Goal: Task Accomplishment & Management: Complete application form

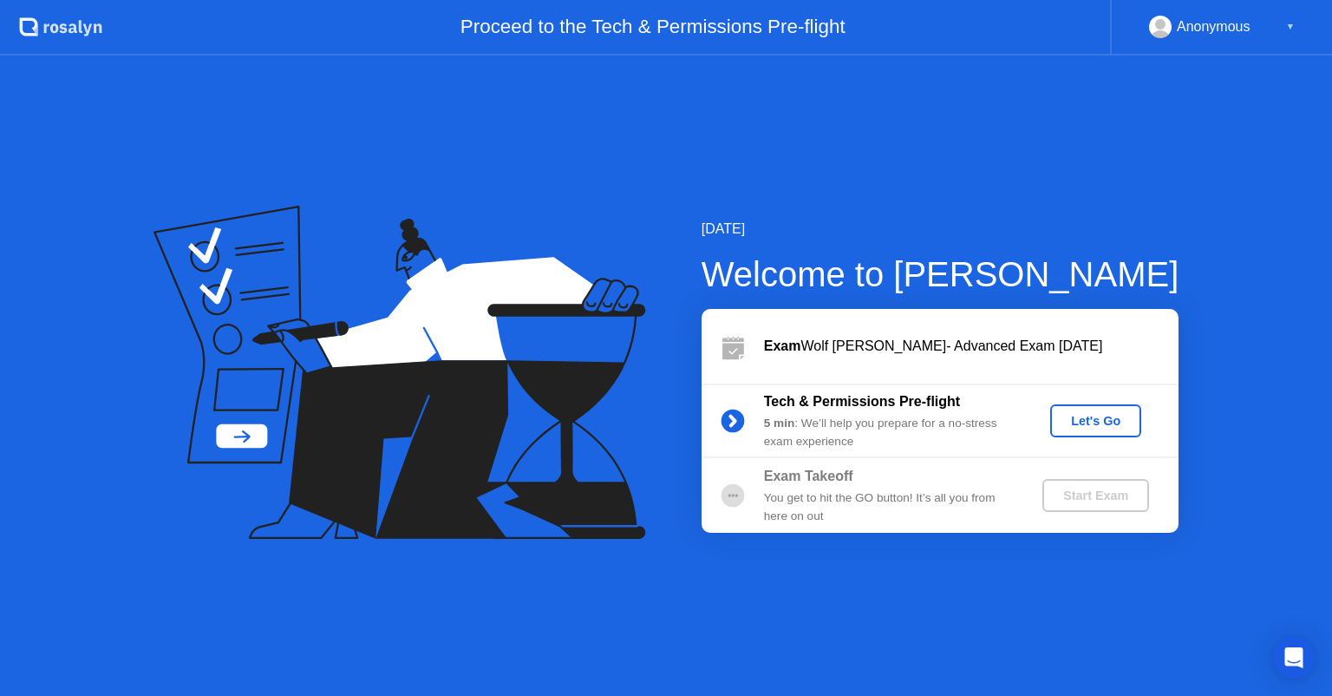
click at [1084, 416] on div "Let's Go" at bounding box center [1095, 421] width 77 height 14
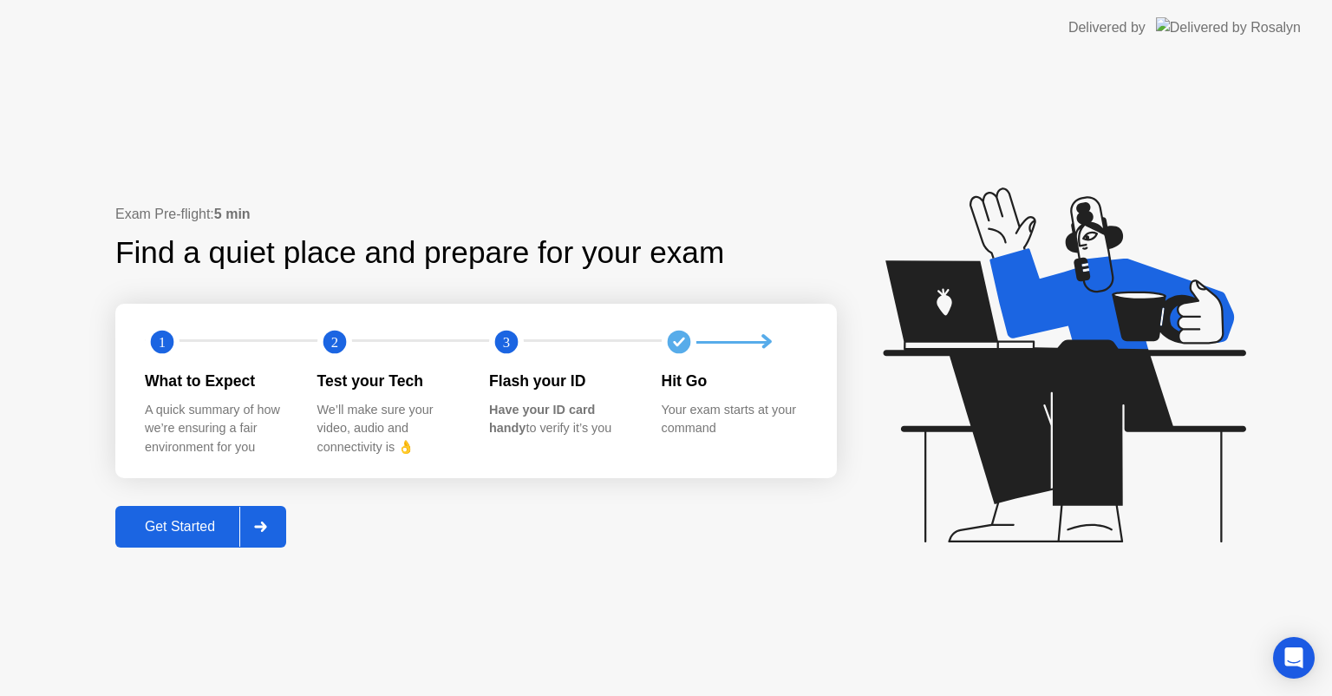
click at [1063, 431] on icon at bounding box center [1064, 364] width 363 height 355
click at [202, 555] on div "Exam Pre-flight: 5 min Find a quiet place and prepare for your exam 1 2 3 What …" at bounding box center [666, 376] width 1332 height 640
click at [201, 539] on button "Get Started" at bounding box center [200, 527] width 171 height 42
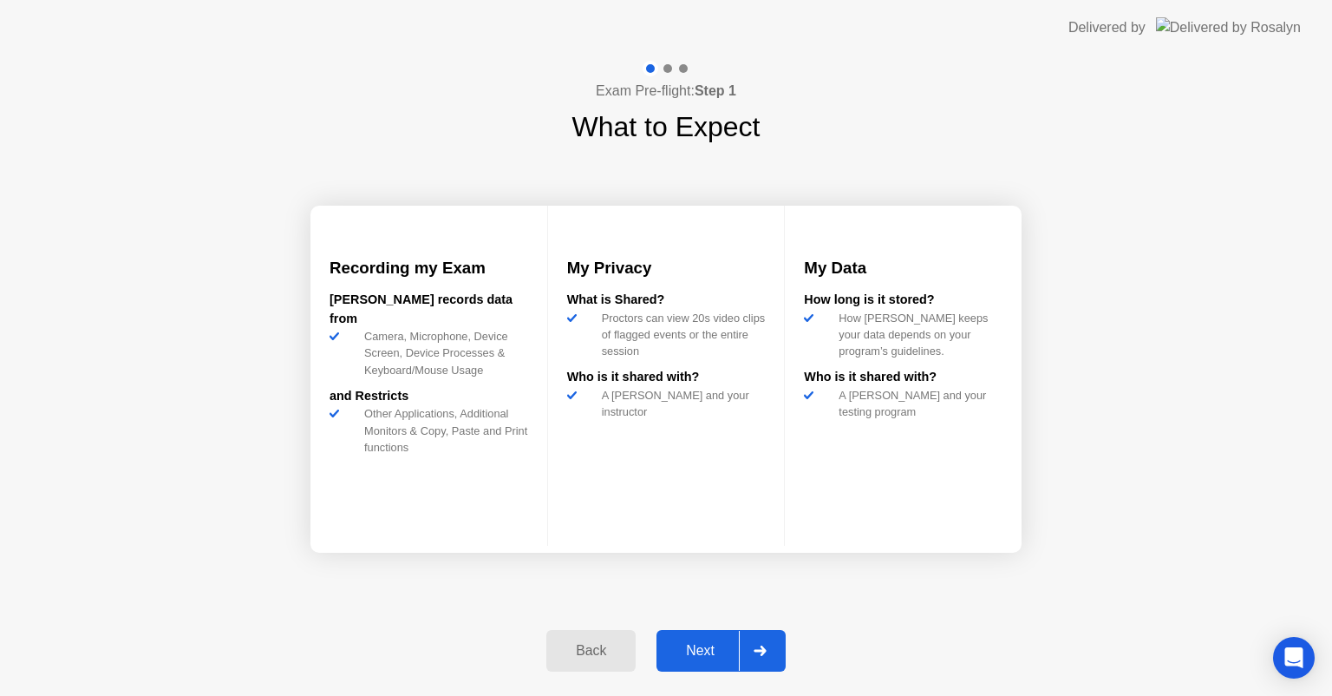
click at [767, 644] on div at bounding box center [760, 651] width 42 height 40
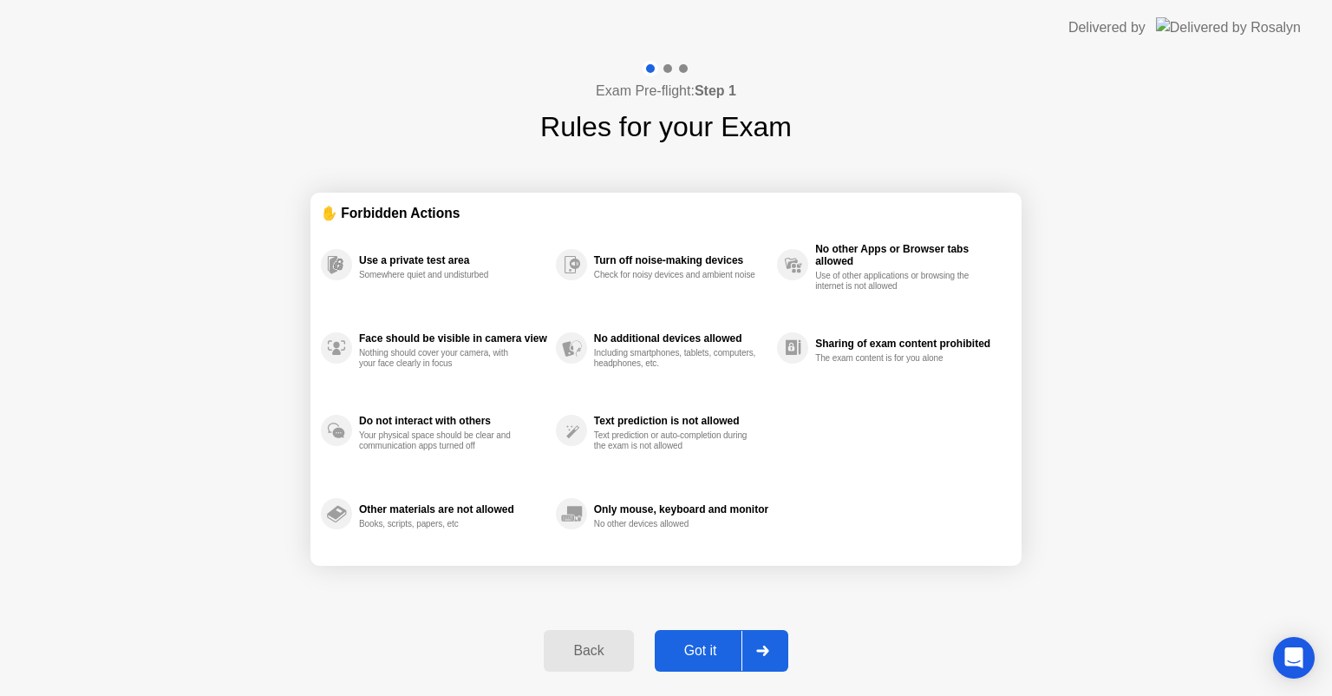
click at [767, 644] on div at bounding box center [763, 651] width 42 height 40
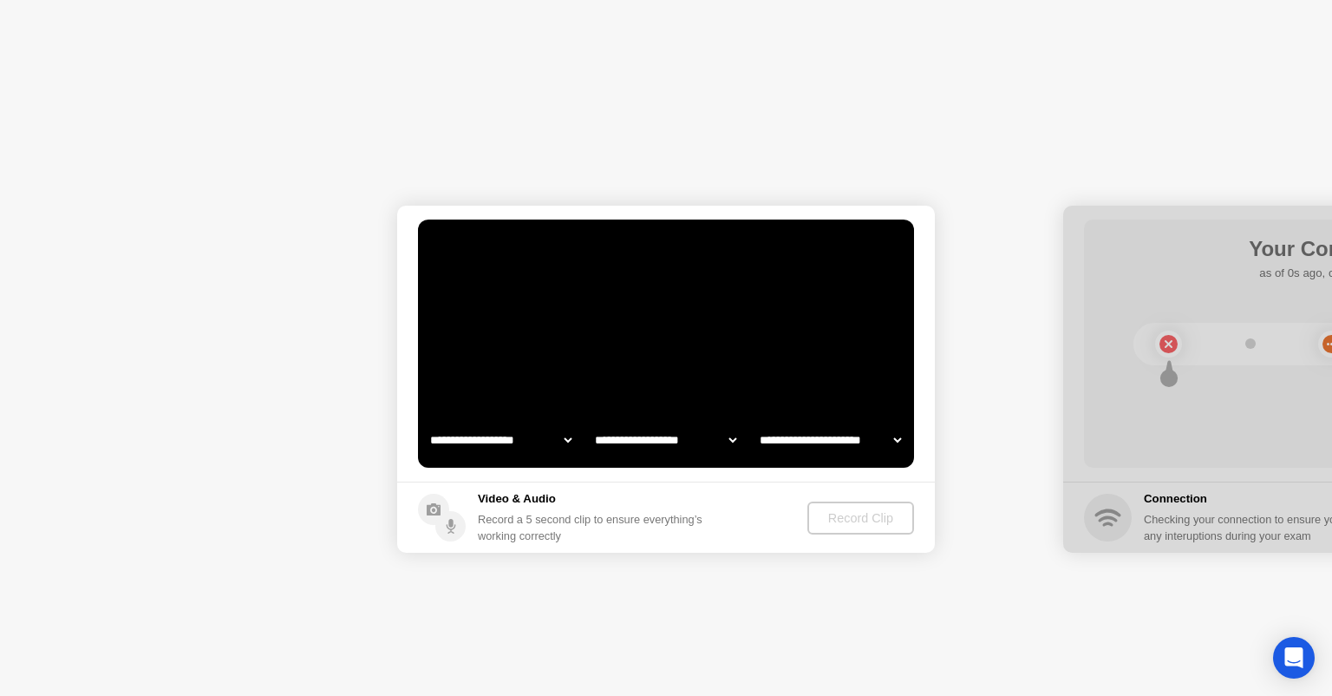
select select "**********"
select select "*******"
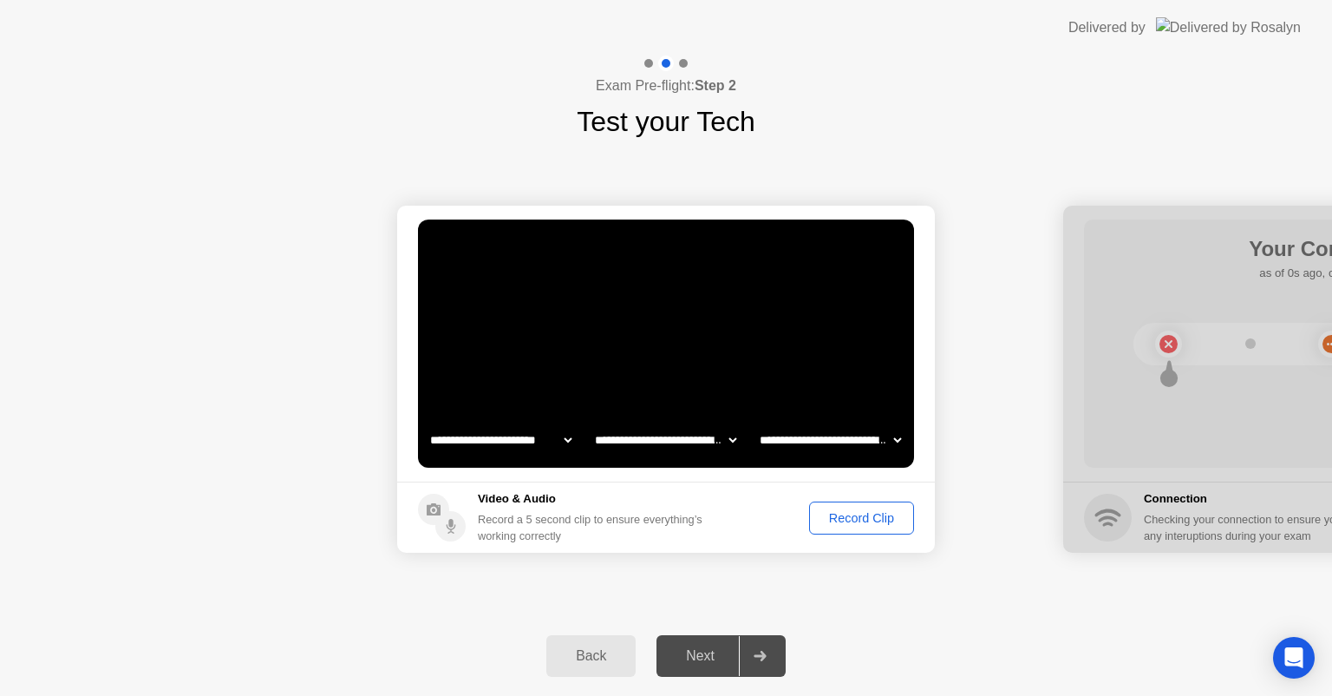
click at [854, 520] on div "Record Clip" at bounding box center [861, 518] width 93 height 14
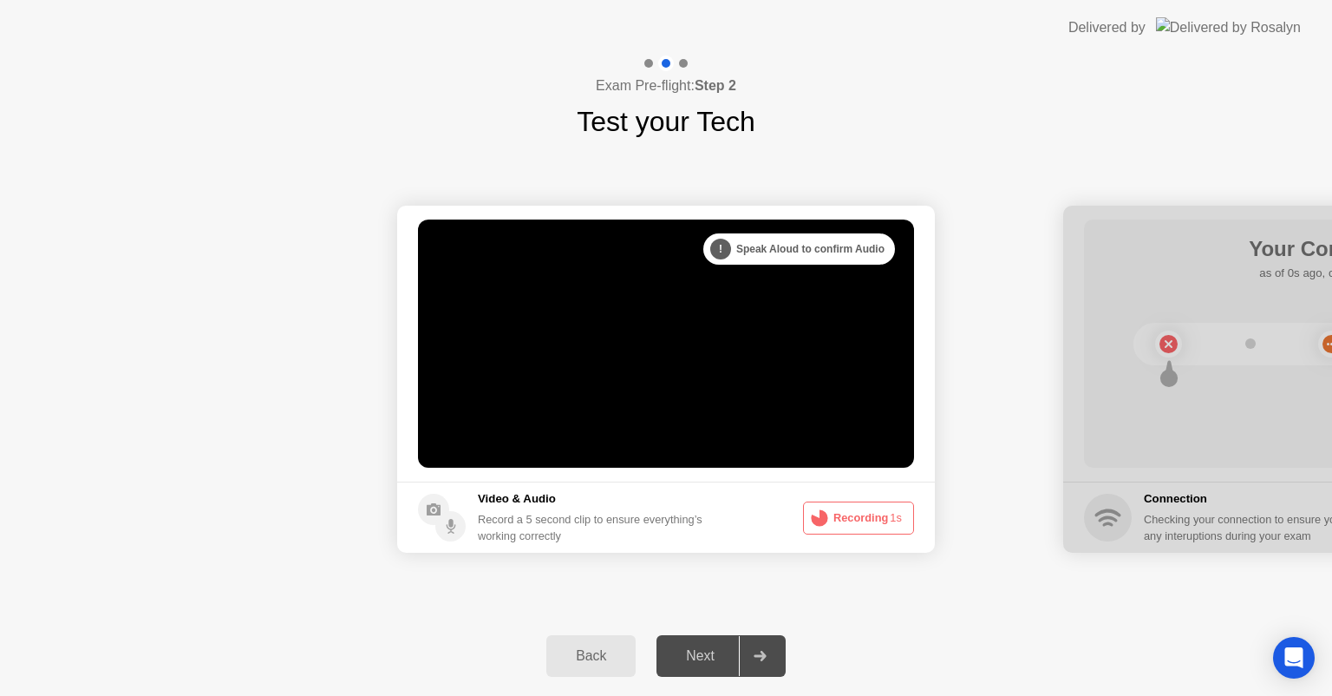
click at [843, 517] on button "Recording 1s" at bounding box center [858, 517] width 111 height 33
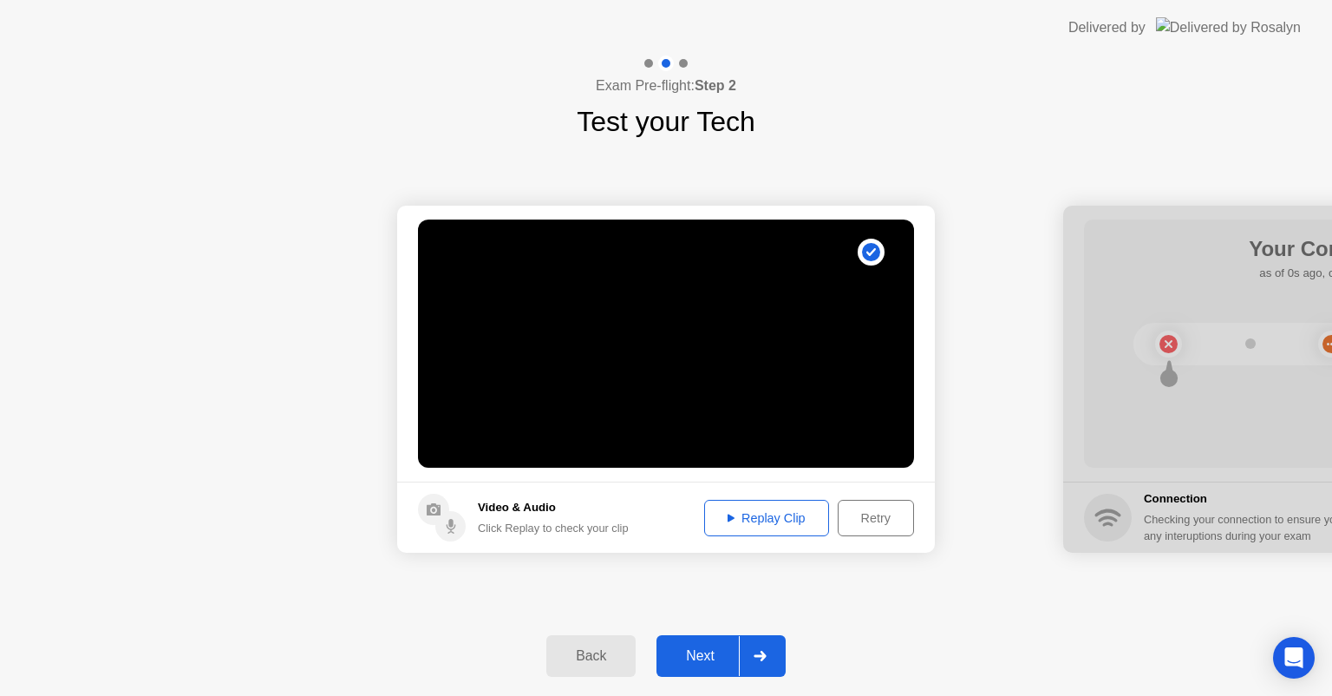
click at [763, 661] on div at bounding box center [760, 656] width 42 height 40
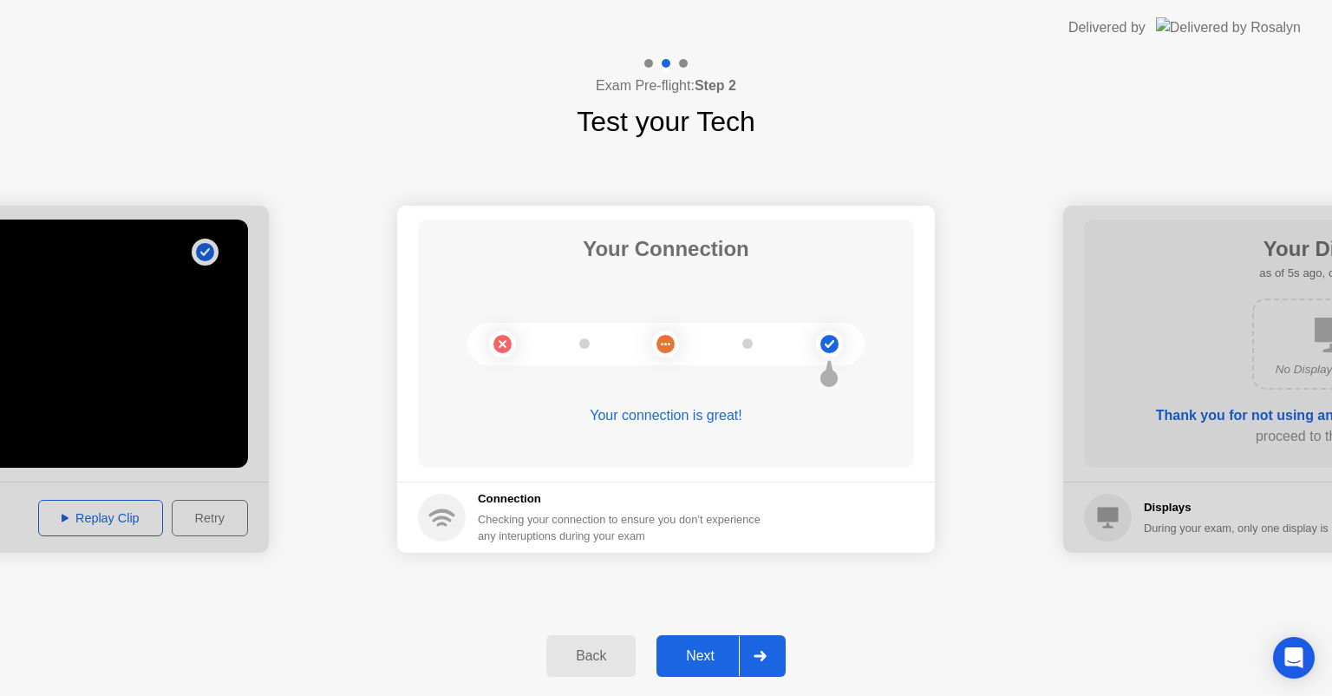
click at [763, 661] on div at bounding box center [760, 656] width 42 height 40
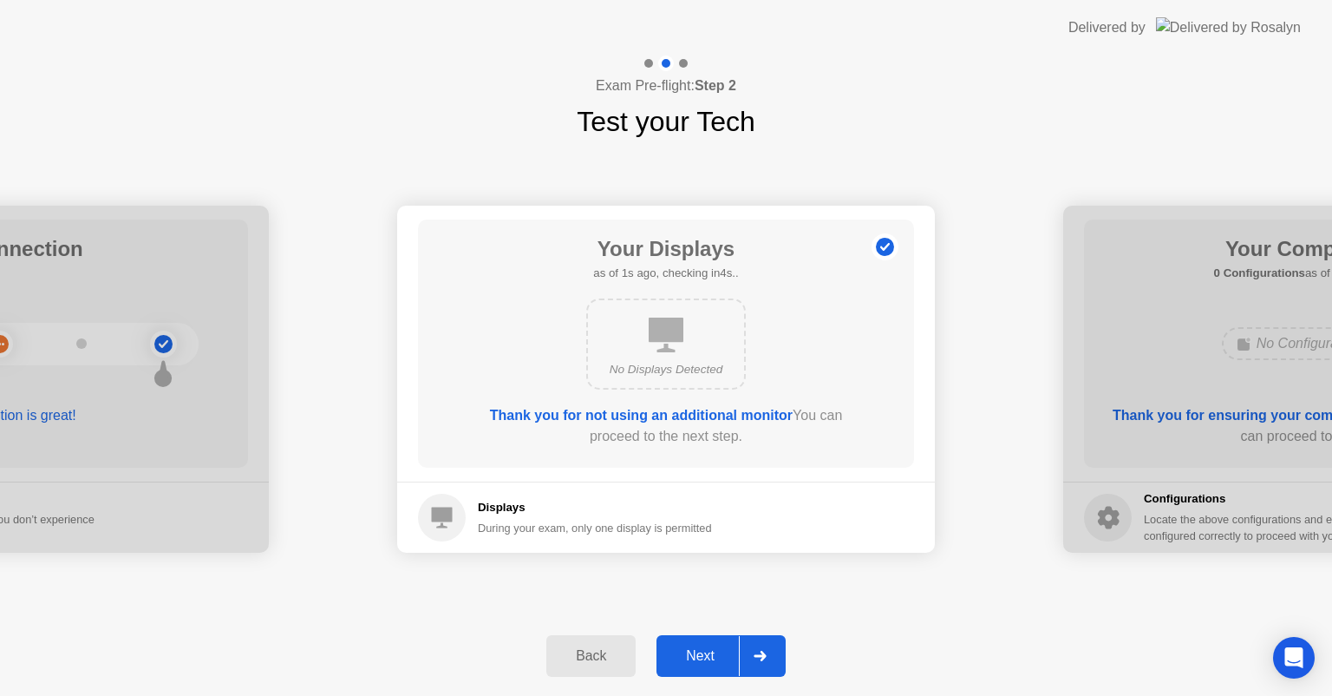
click at [763, 661] on div at bounding box center [760, 656] width 42 height 40
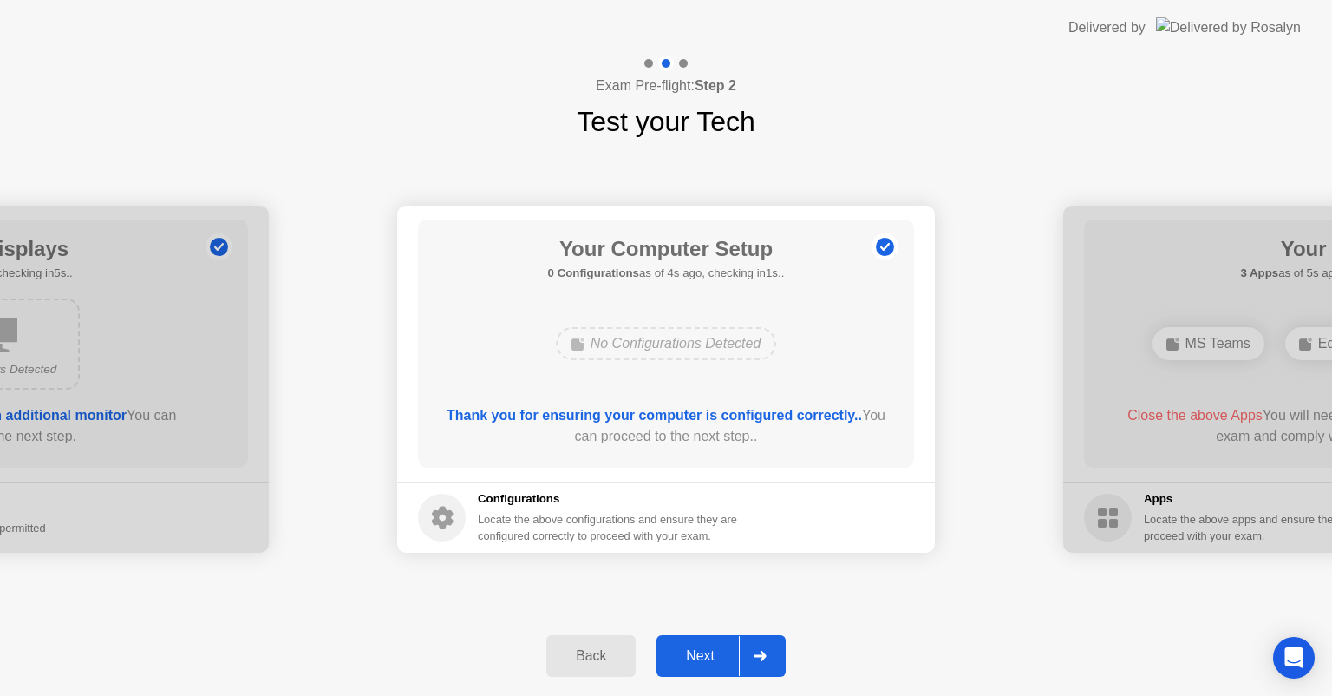
click at [763, 661] on div at bounding box center [760, 656] width 42 height 40
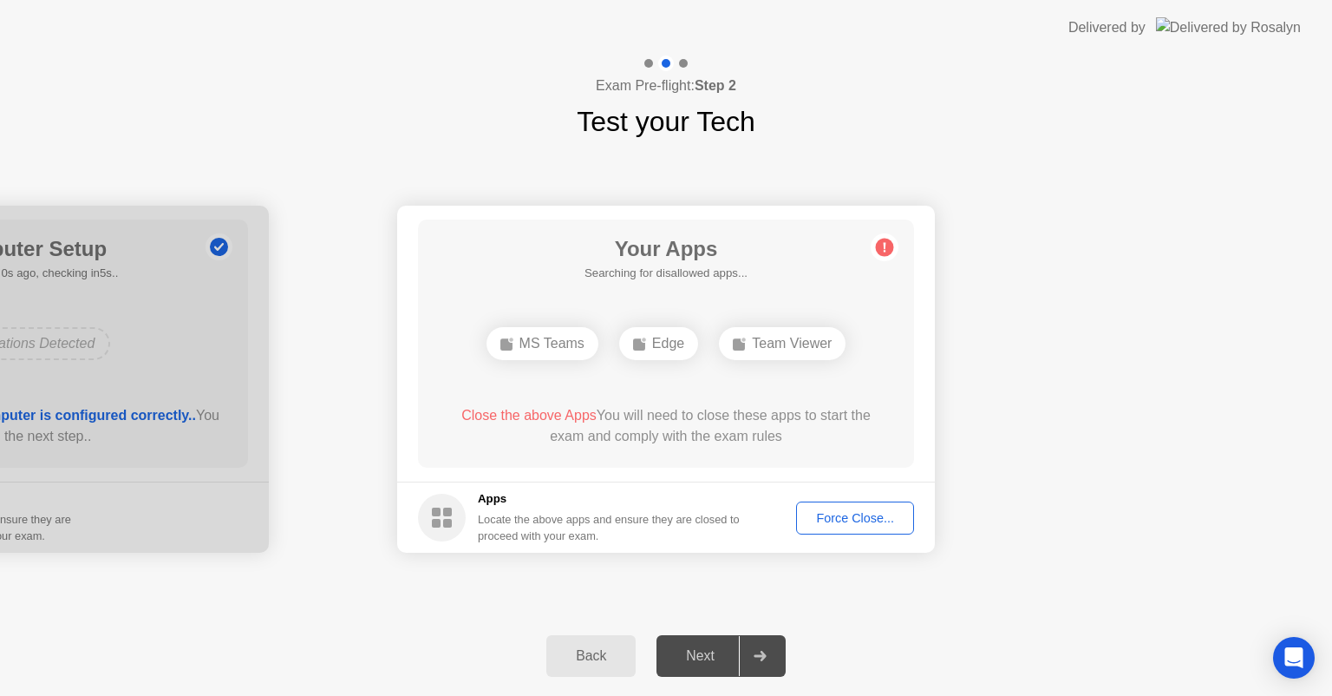
click at [856, 521] on div "Force Close..." at bounding box center [855, 518] width 106 height 14
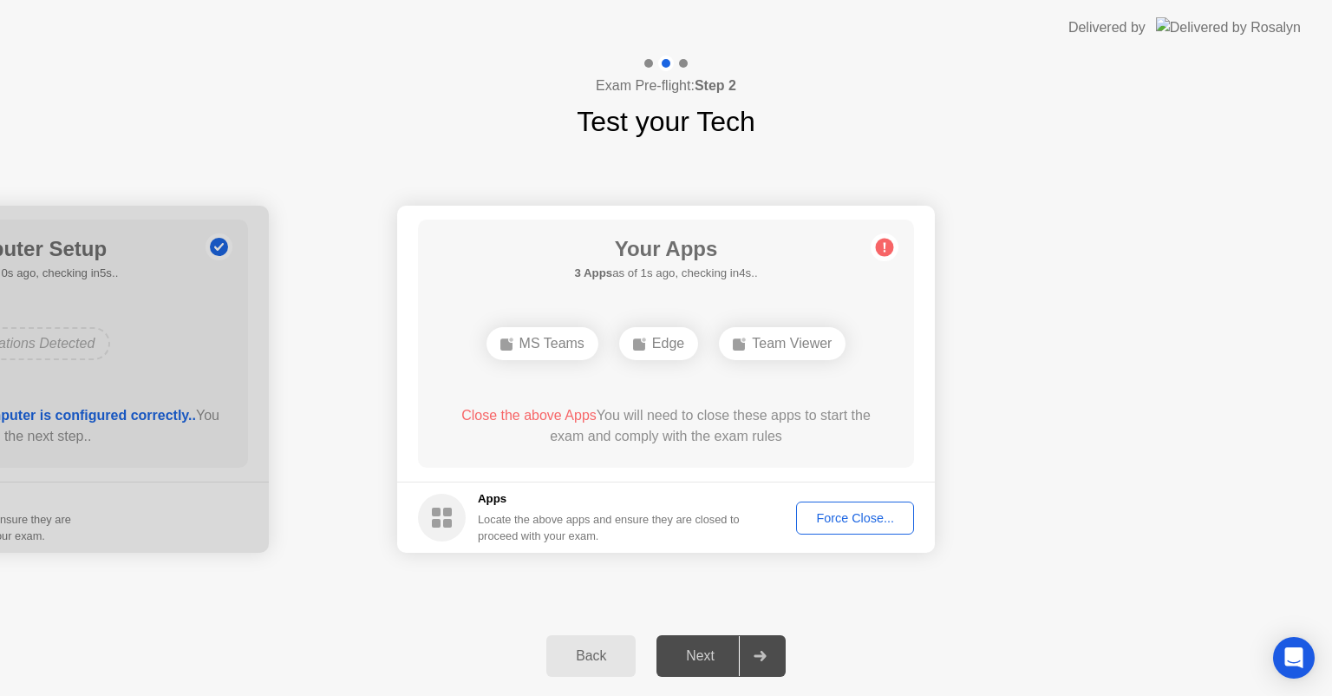
click at [886, 250] on circle at bounding box center [885, 248] width 18 height 18
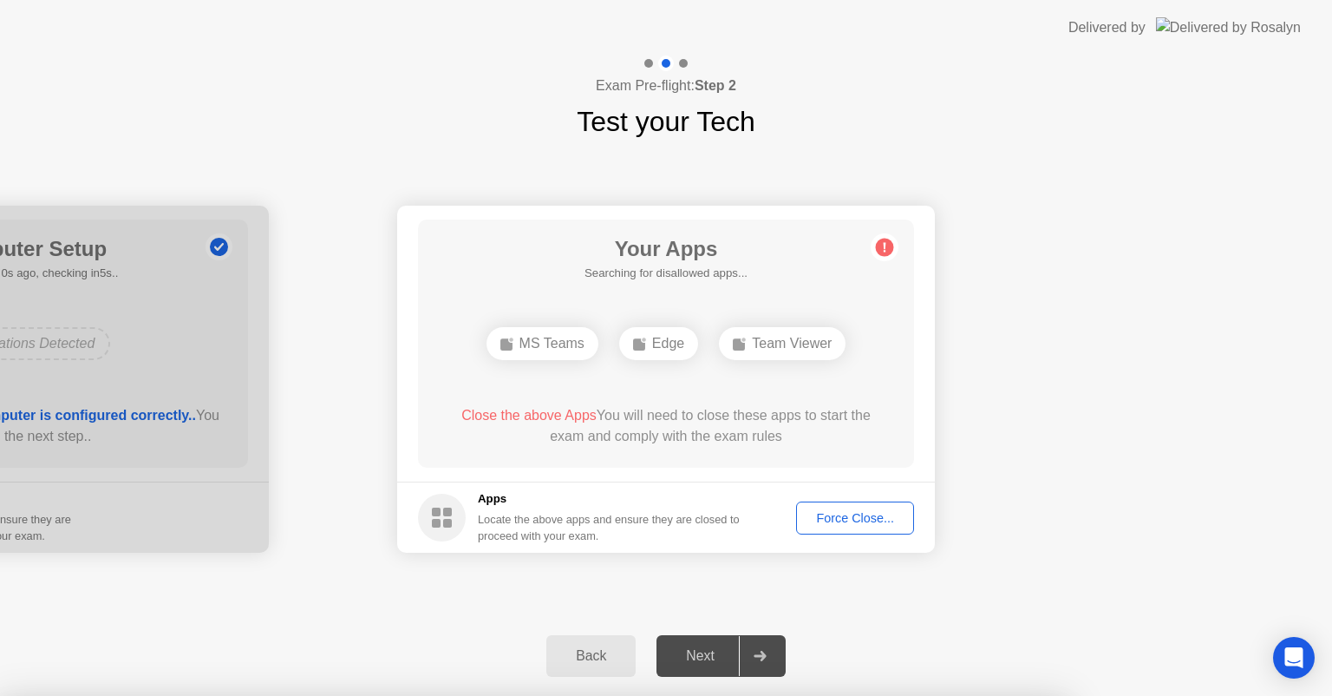
click at [1145, 695] on div at bounding box center [666, 696] width 1332 height 0
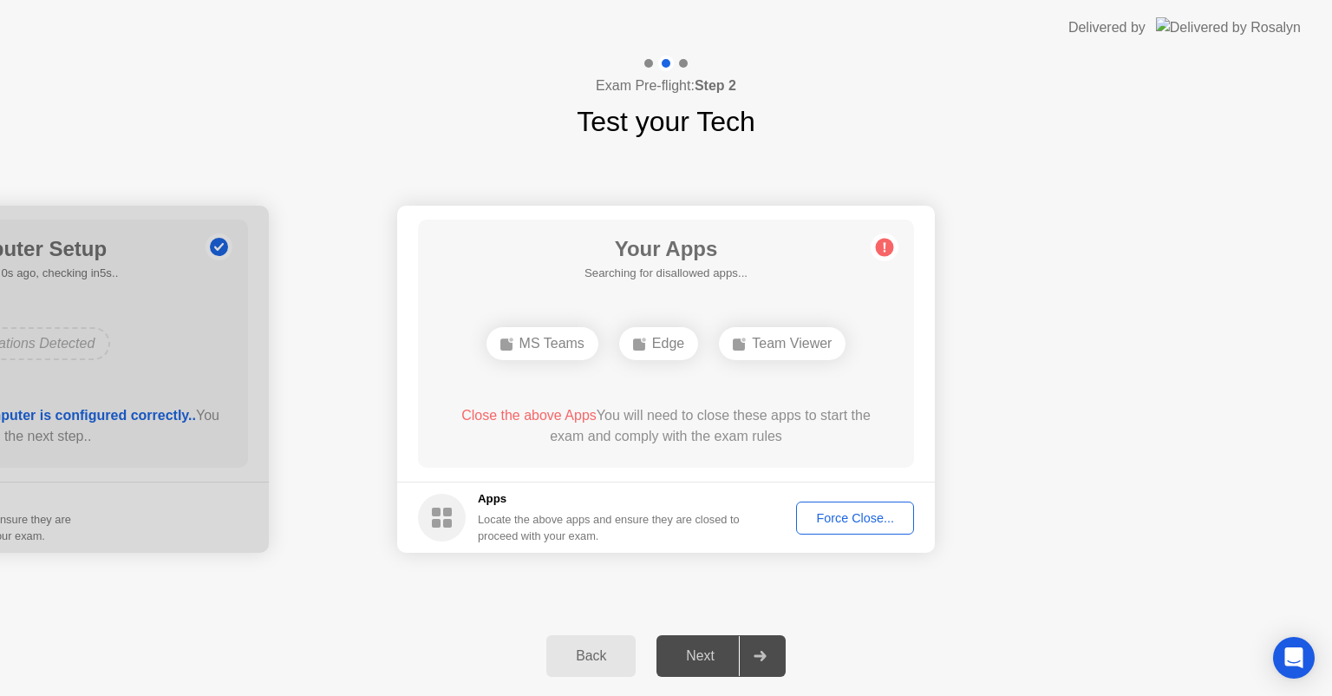
click at [565, 663] on div "Back" at bounding box center [591, 656] width 79 height 16
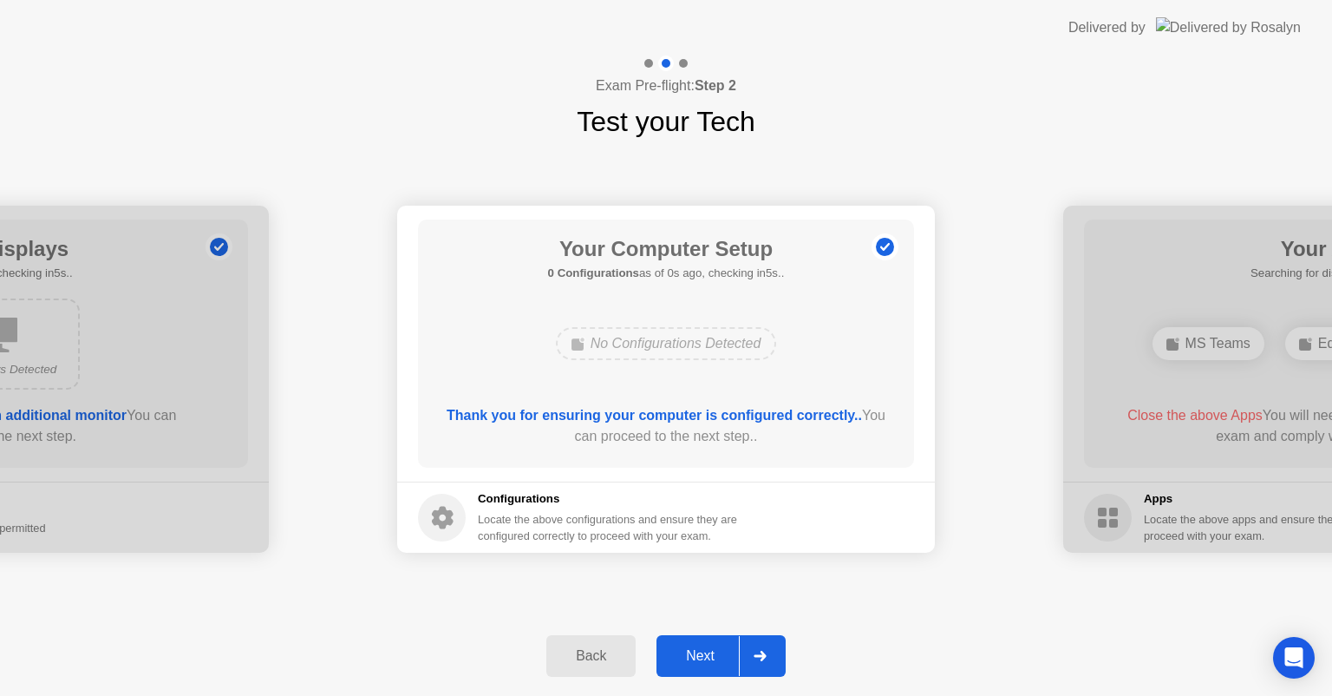
click at [763, 676] on button "Next" at bounding box center [721, 656] width 129 height 42
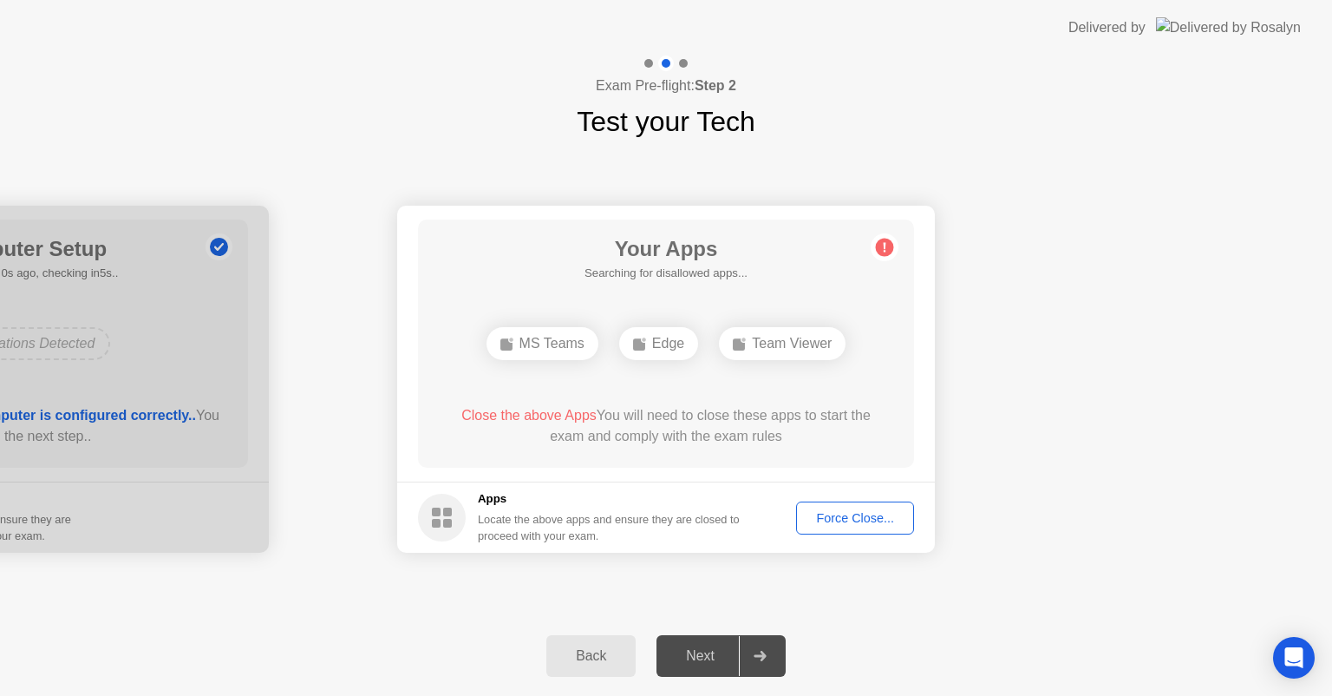
click at [760, 335] on div "Team Viewer" at bounding box center [782, 343] width 127 height 33
click at [688, 340] on div "Team Viewer" at bounding box center [716, 343] width 127 height 33
click at [832, 511] on div "Force Close..." at bounding box center [855, 518] width 106 height 14
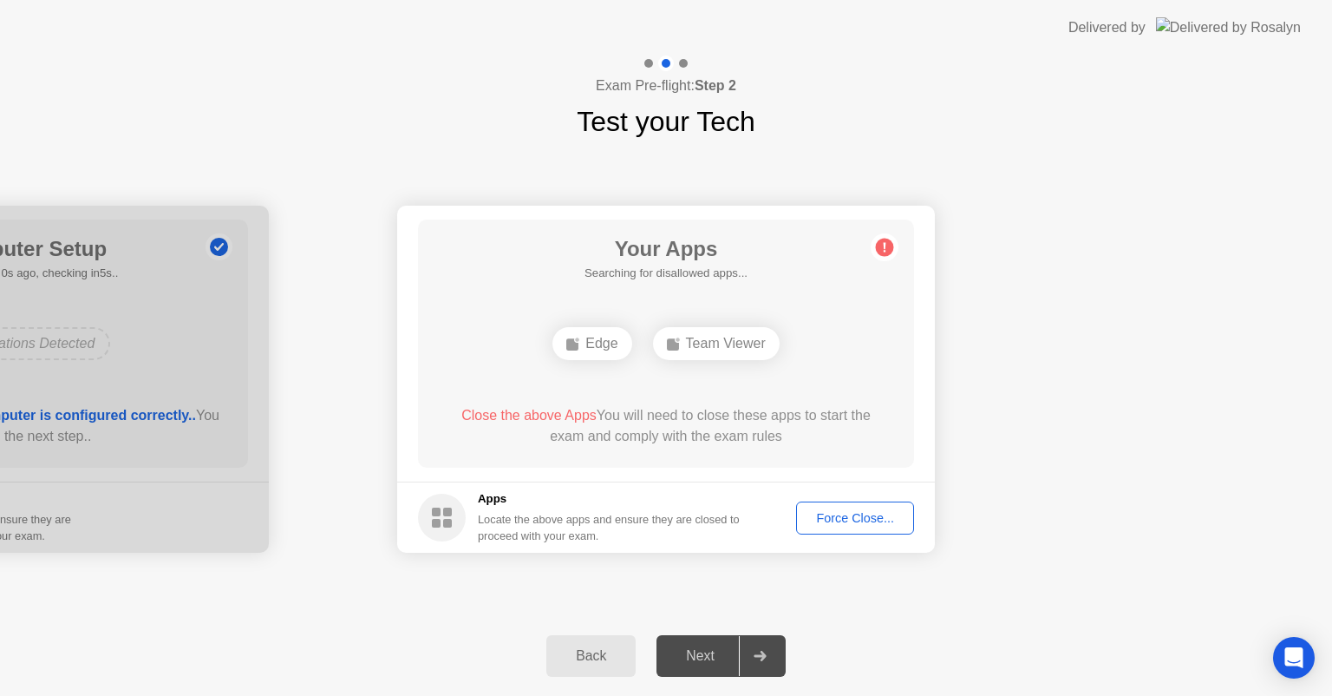
click at [577, 666] on button "Back" at bounding box center [591, 656] width 89 height 42
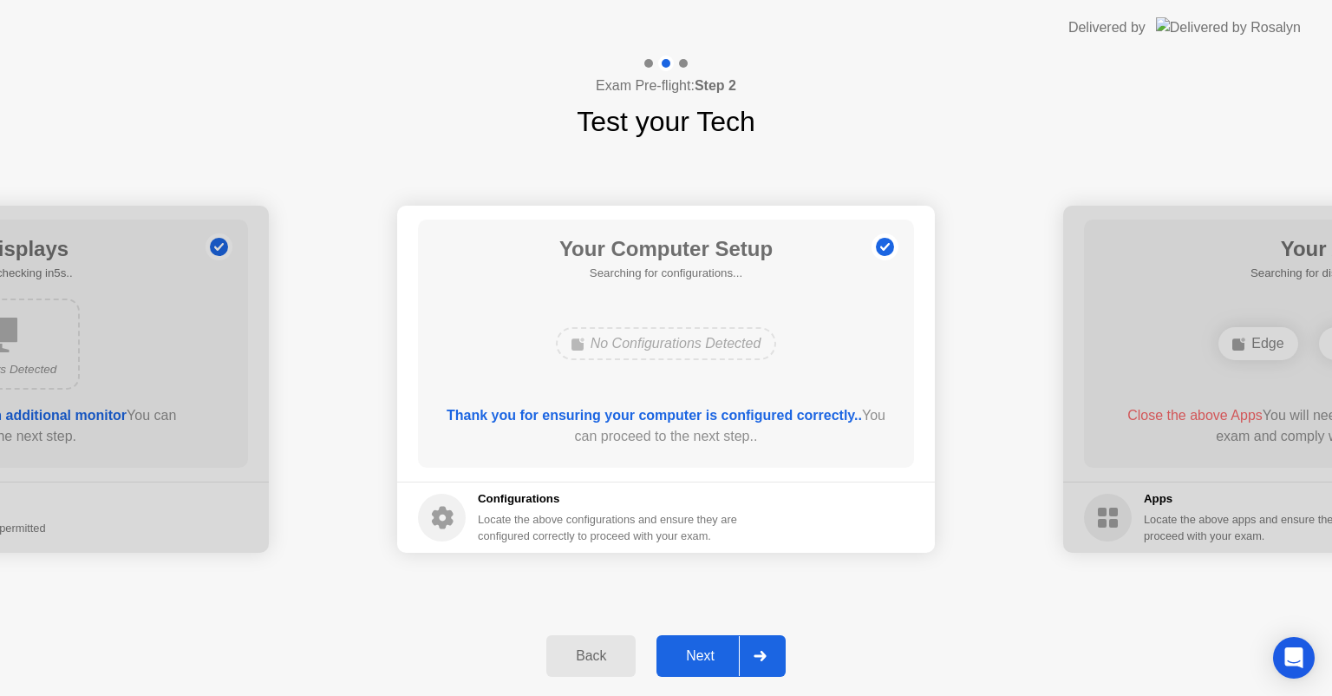
click at [577, 666] on button "Back" at bounding box center [591, 656] width 89 height 42
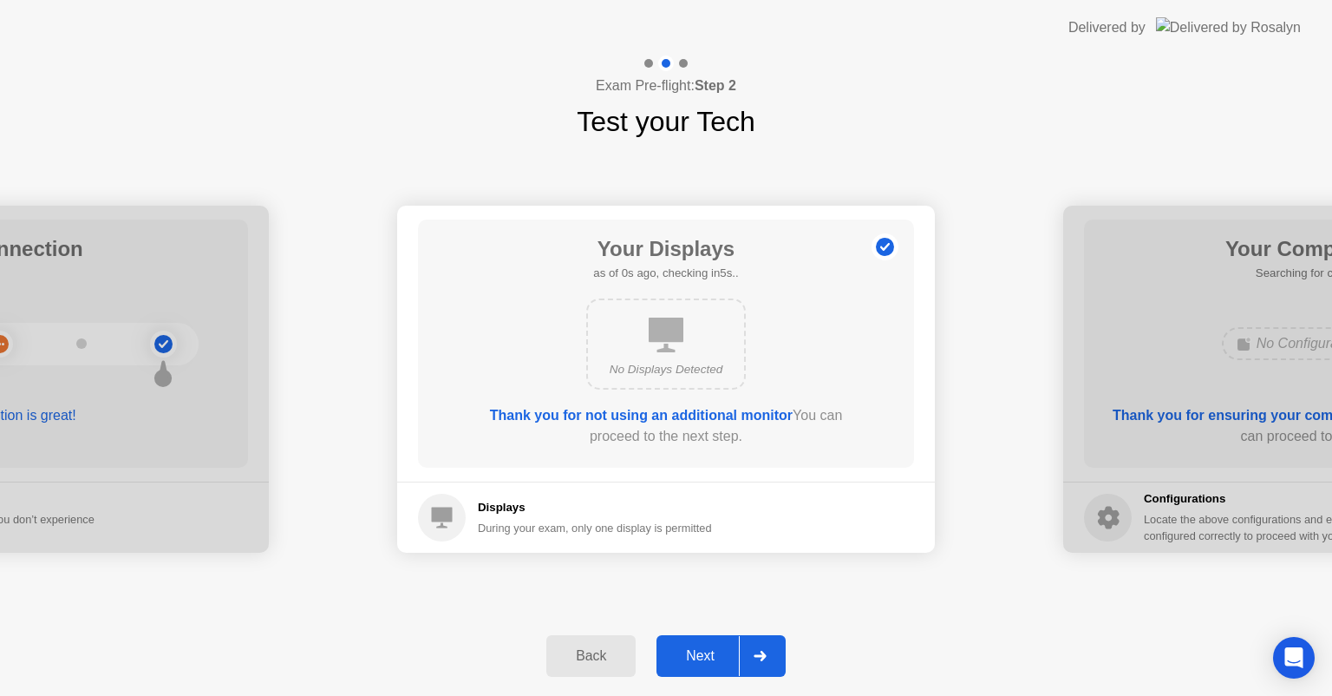
click at [577, 666] on button "Back" at bounding box center [591, 656] width 89 height 42
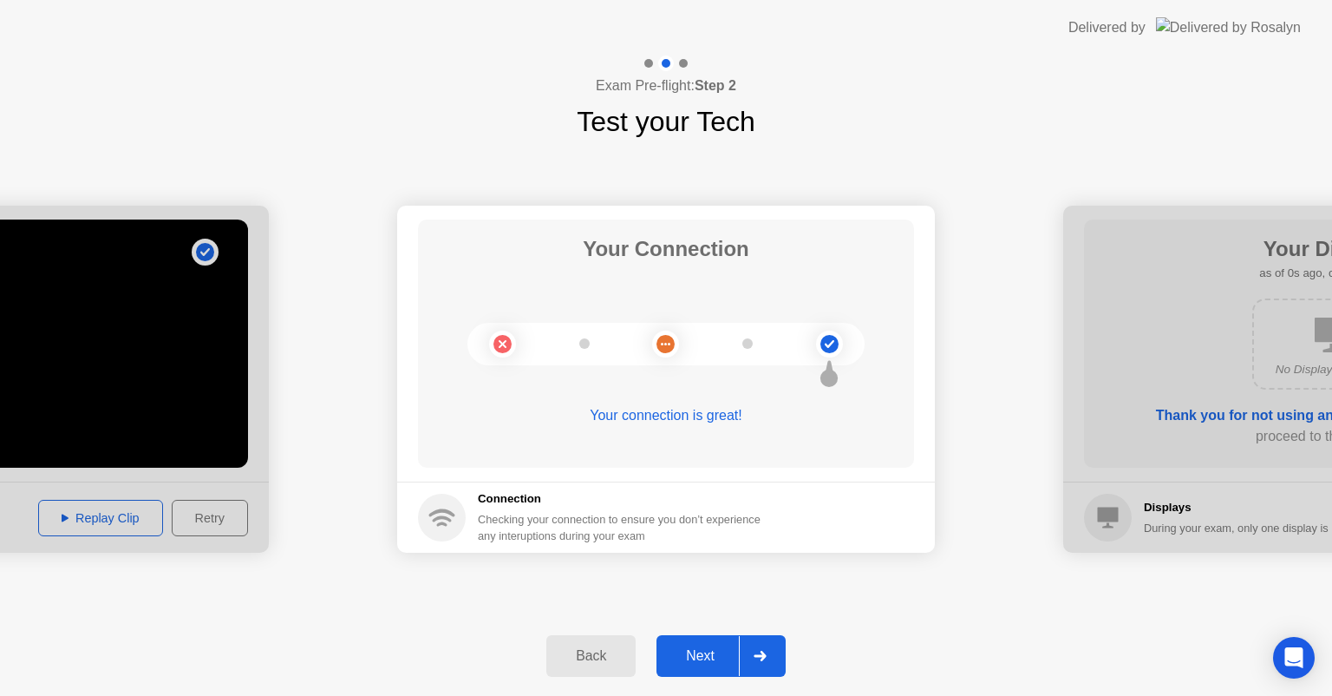
click at [750, 644] on div at bounding box center [760, 656] width 42 height 40
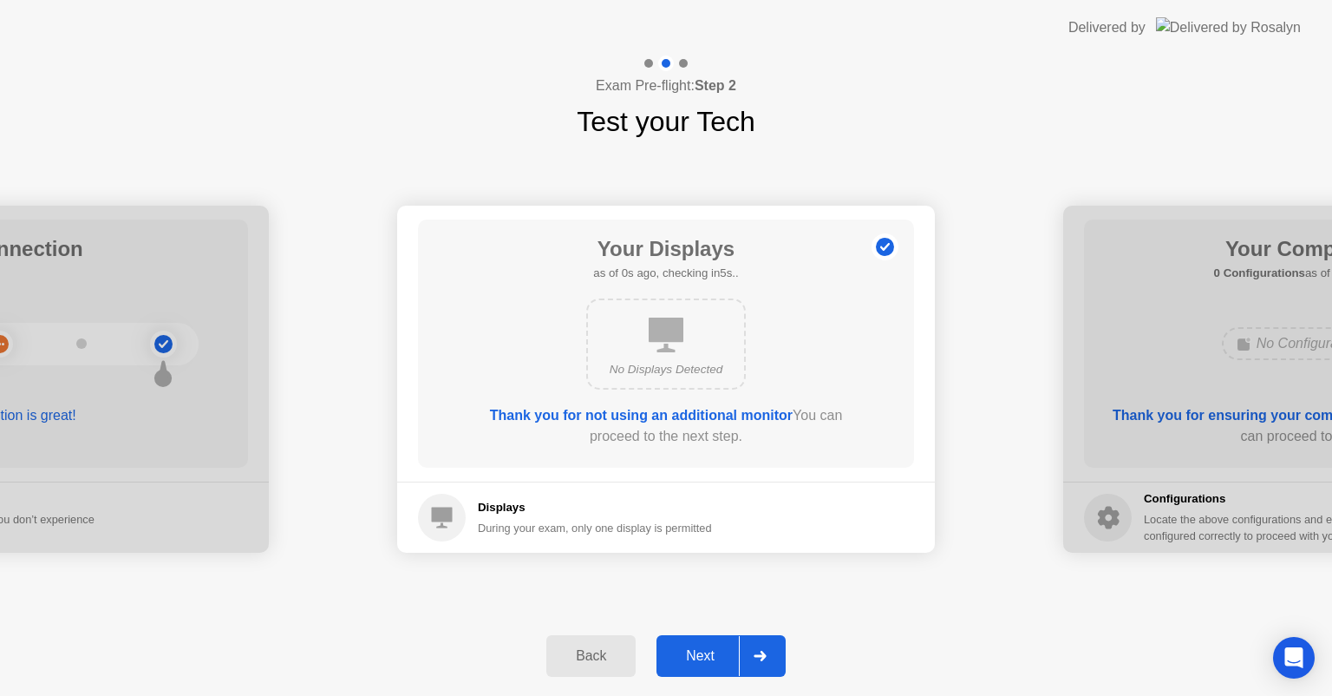
click at [750, 644] on div at bounding box center [760, 656] width 42 height 40
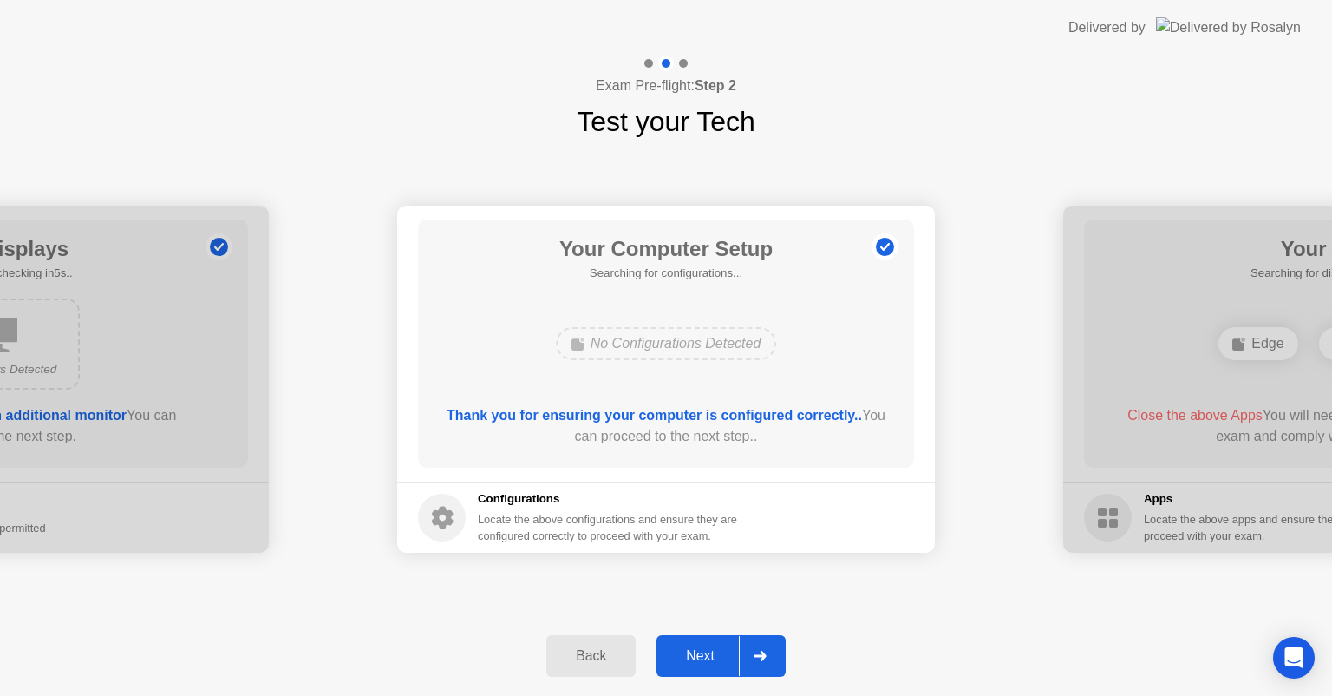
click at [750, 644] on div at bounding box center [760, 656] width 42 height 40
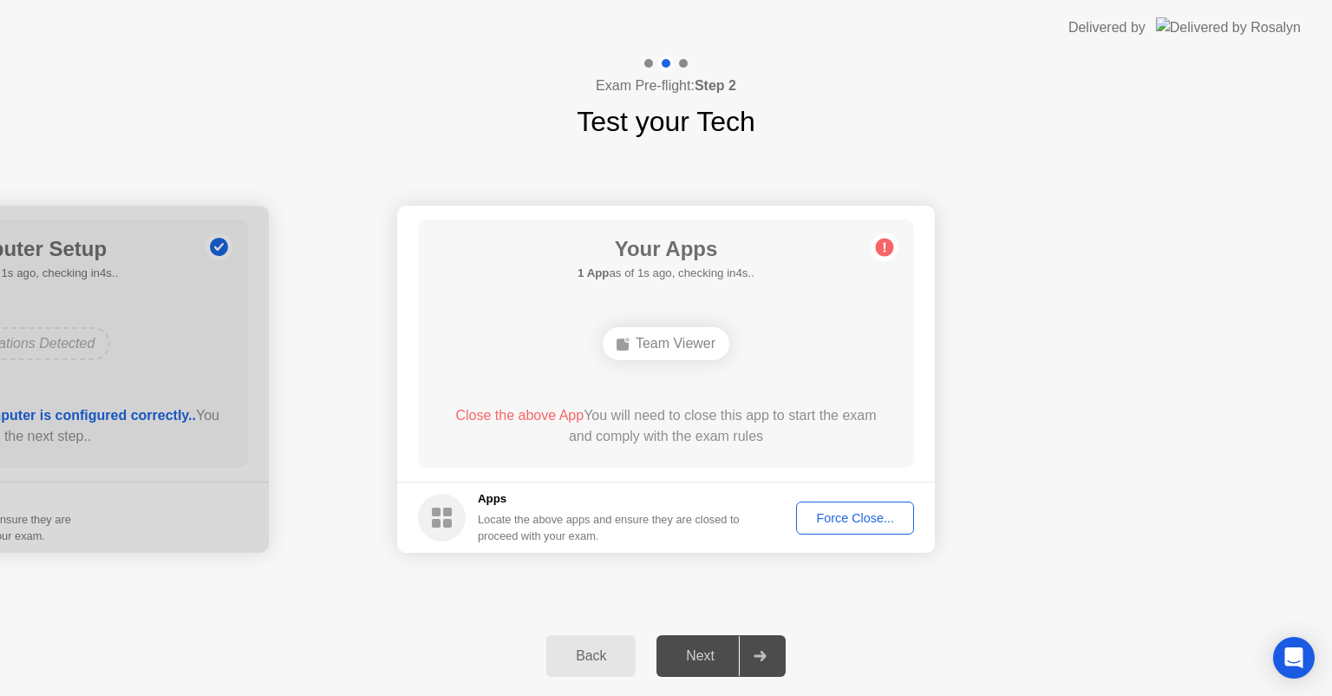
click at [886, 245] on circle at bounding box center [885, 248] width 18 height 18
click at [774, 651] on div at bounding box center [760, 656] width 42 height 40
click at [482, 521] on div "Locate the above apps and ensure they are closed to proceed with your exam." at bounding box center [609, 527] width 263 height 33
click at [680, 348] on div "Team Viewer" at bounding box center [666, 343] width 127 height 33
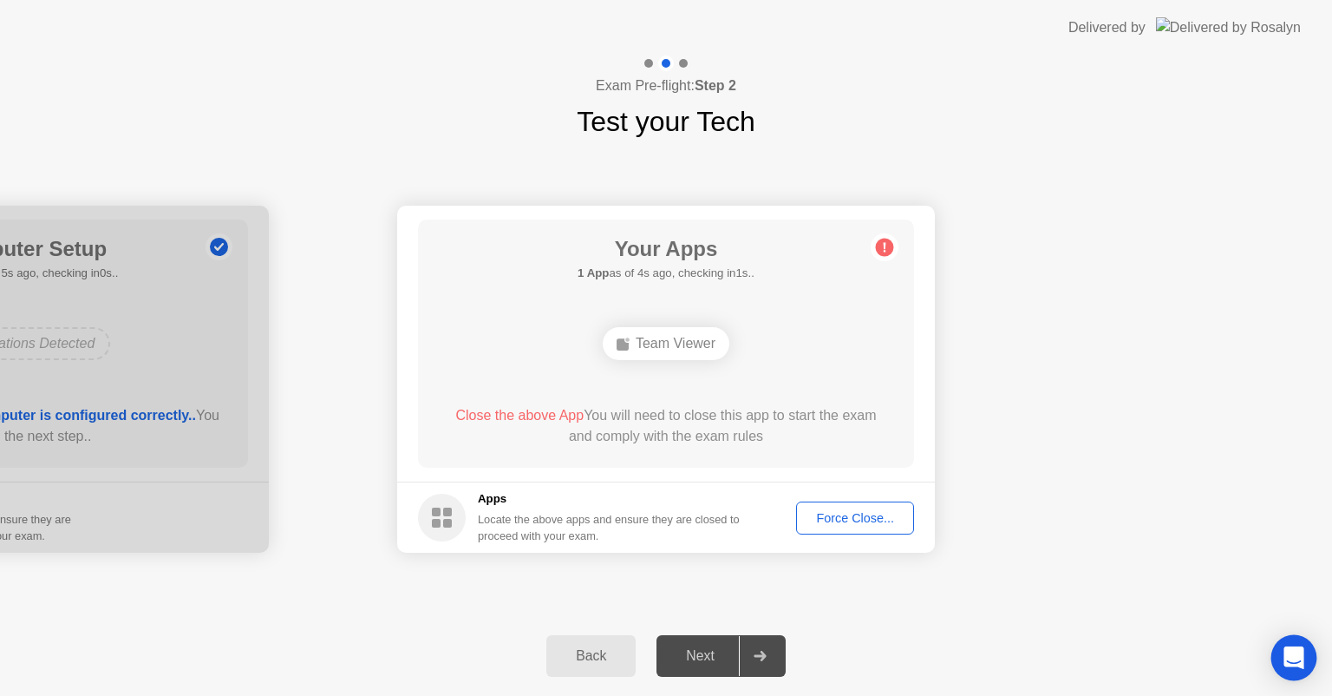
click at [1290, 657] on icon "Open Intercom Messenger" at bounding box center [1294, 657] width 20 height 23
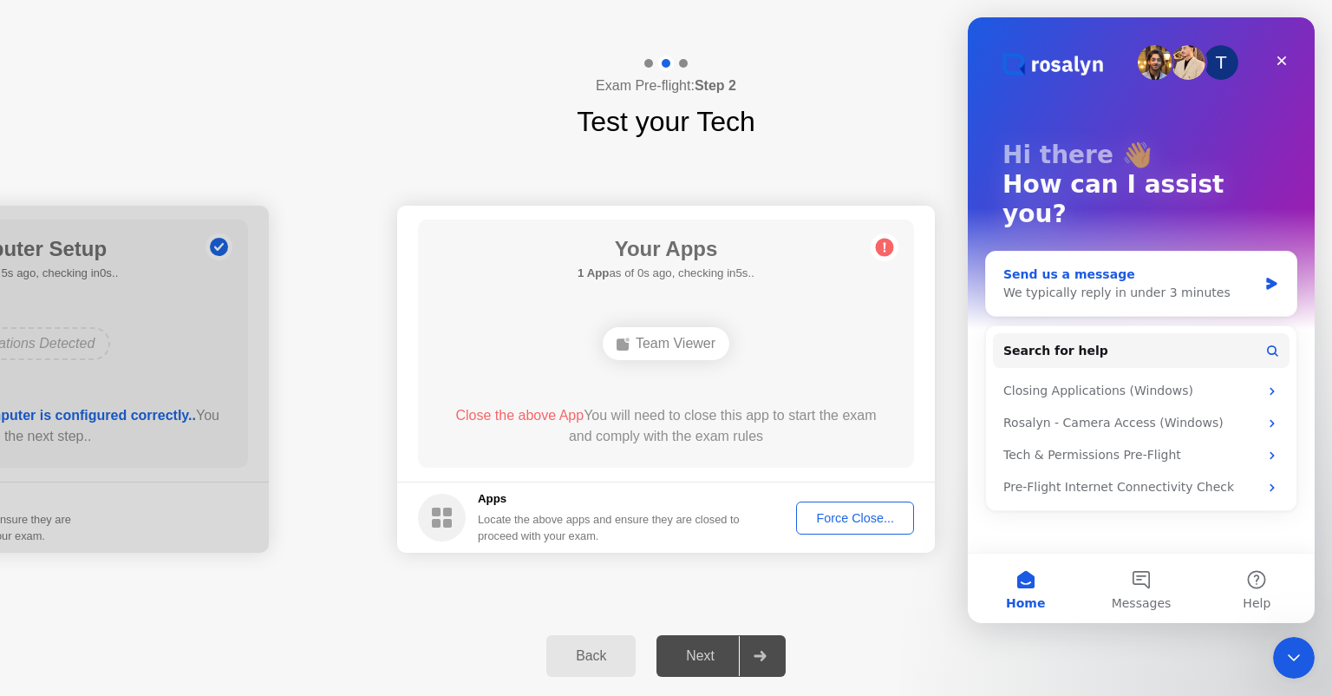
click at [1156, 284] on div "We typically reply in under 3 minutes" at bounding box center [1131, 293] width 254 height 18
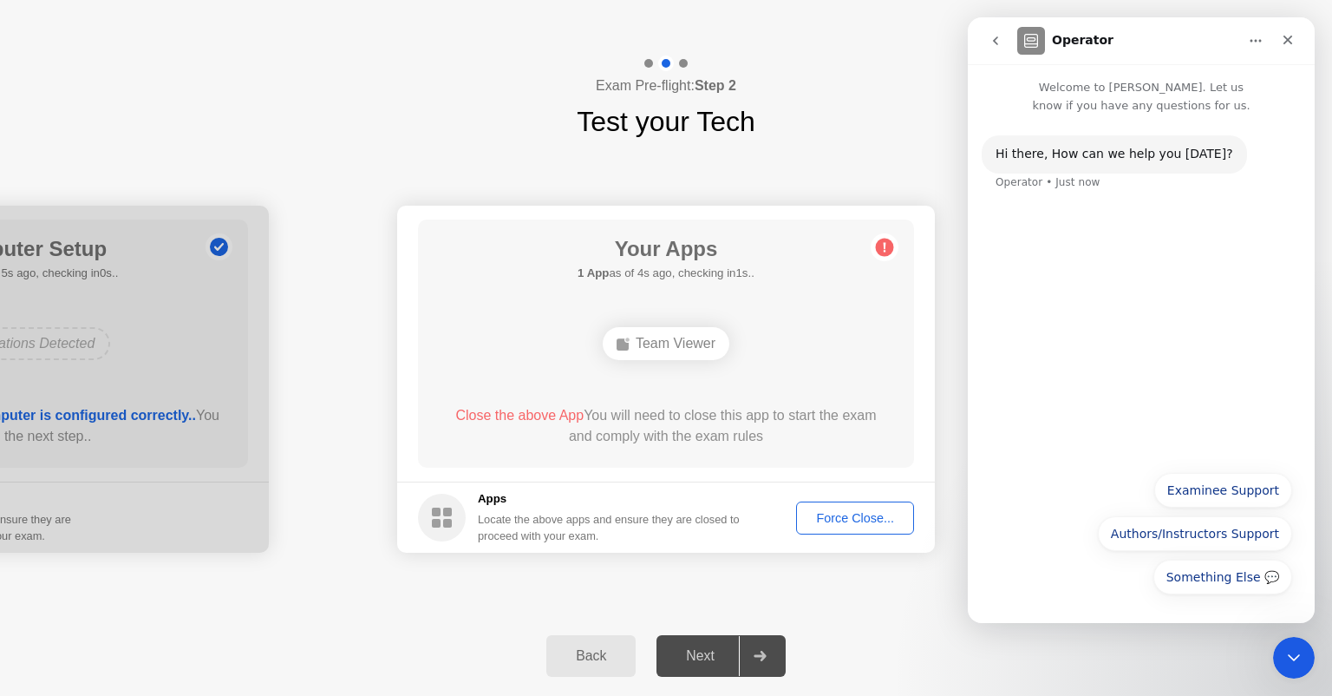
click at [1071, 534] on div "Something Else 💬 Examinee Support Authors/Instructors Support Something Else 💬" at bounding box center [1142, 538] width 302 height 130
click at [1077, 160] on div "Hi ​there, How can we help you [DATE]?" at bounding box center [1115, 154] width 238 height 17
click at [1216, 570] on button "Something Else 💬" at bounding box center [1223, 577] width 139 height 35
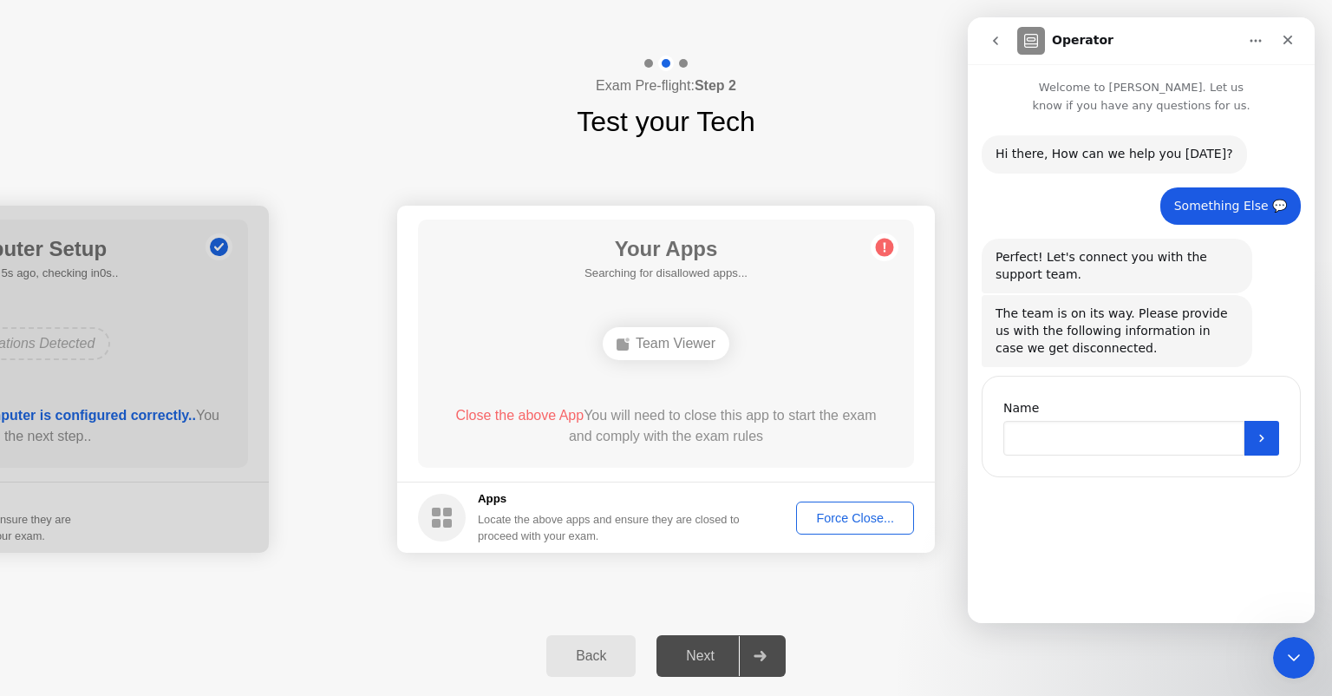
click at [1091, 448] on input "Name" at bounding box center [1124, 438] width 241 height 35
type input "*"
type input "**********"
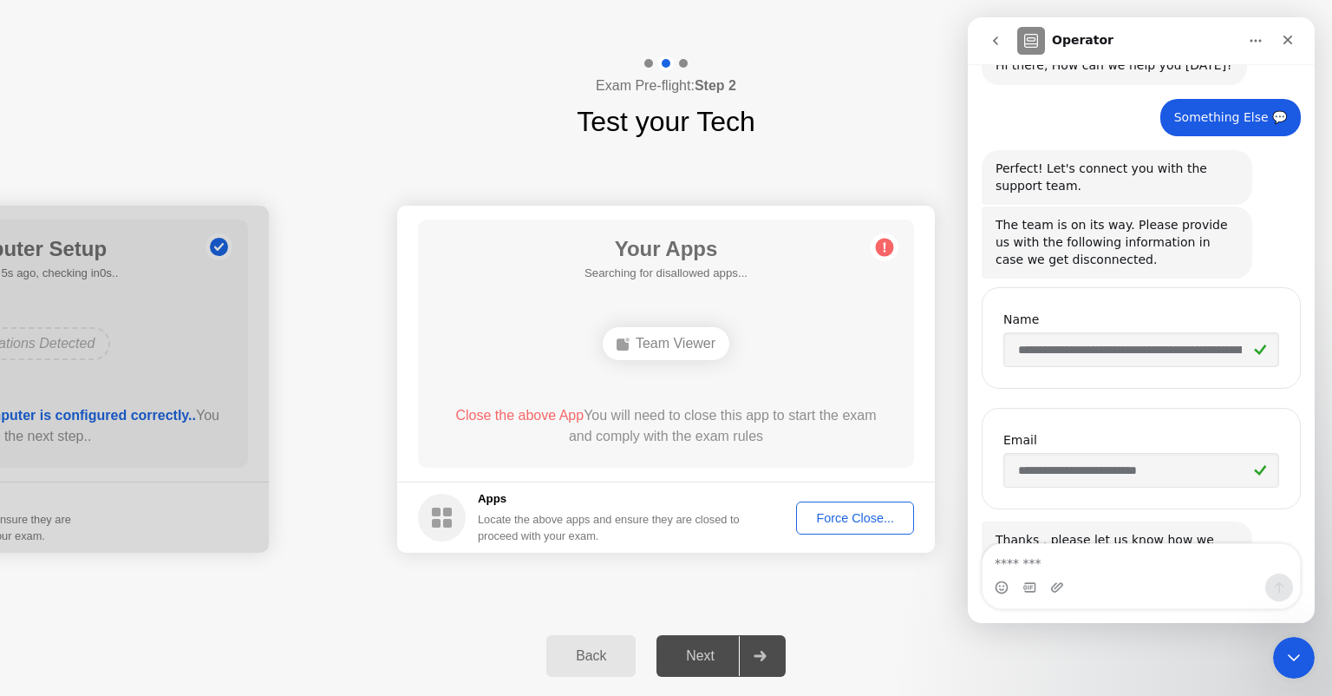
scroll to position [174, 0]
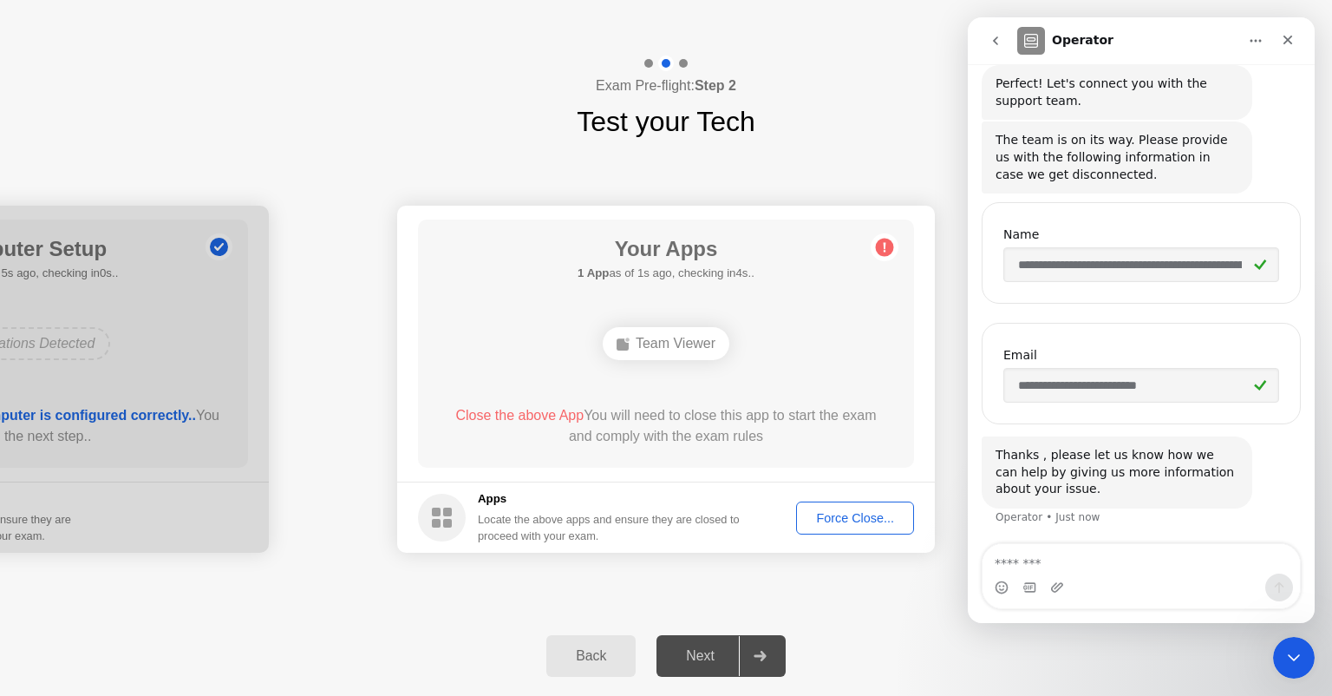
click at [802, 514] on div "Force Close..." at bounding box center [855, 518] width 106 height 14
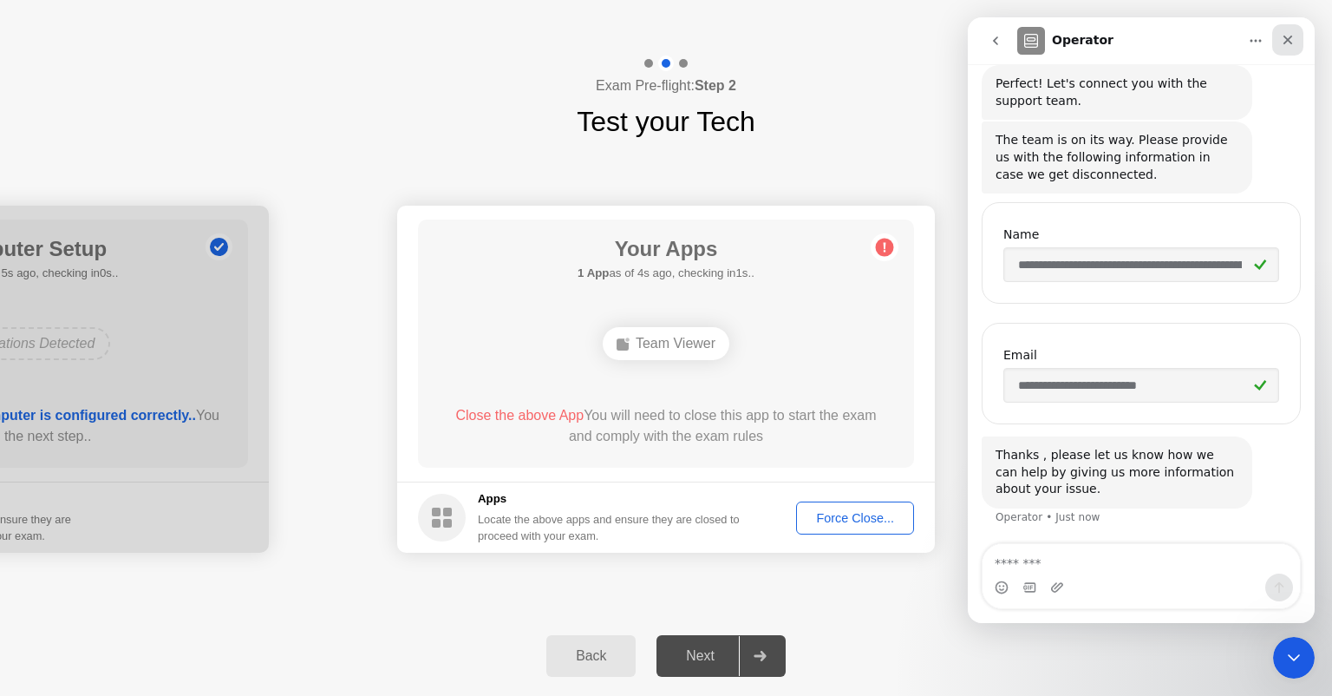
click at [1280, 43] on div "Close" at bounding box center [1288, 39] width 31 height 31
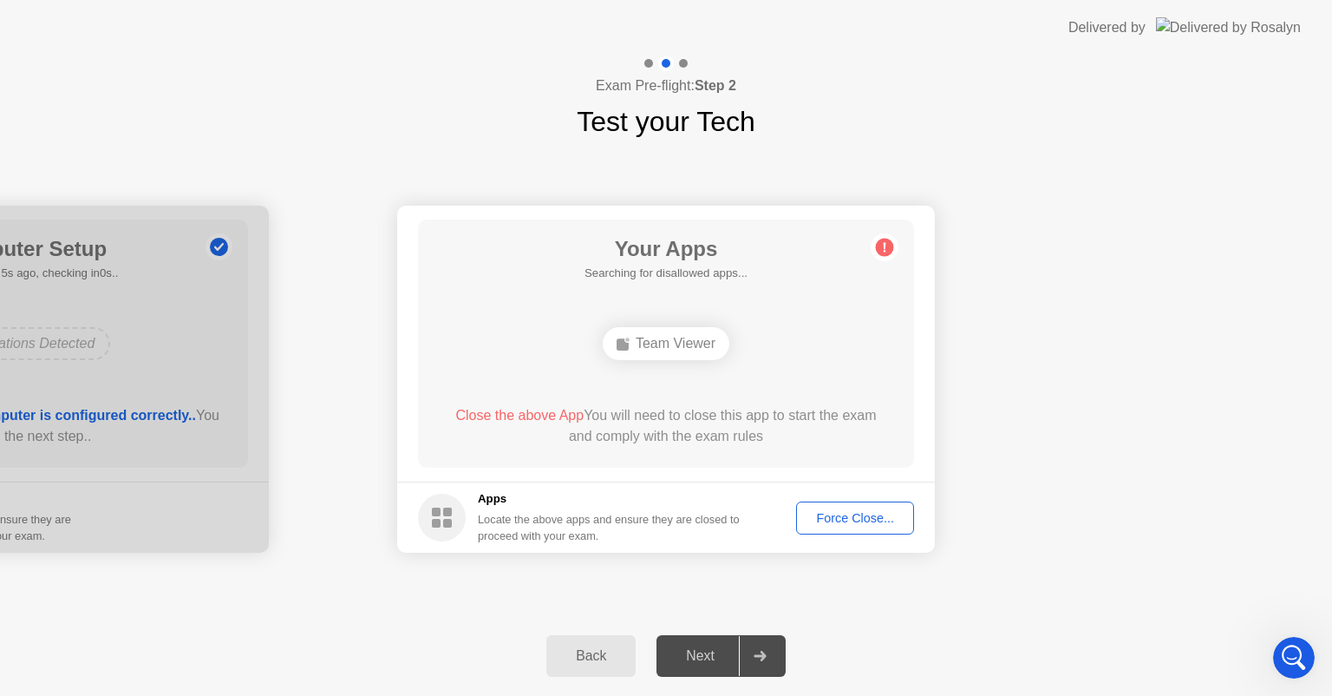
click at [746, 664] on div at bounding box center [760, 656] width 42 height 40
click at [696, 342] on div "Team Viewer" at bounding box center [666, 343] width 127 height 33
click at [583, 660] on div "Back" at bounding box center [591, 656] width 79 height 16
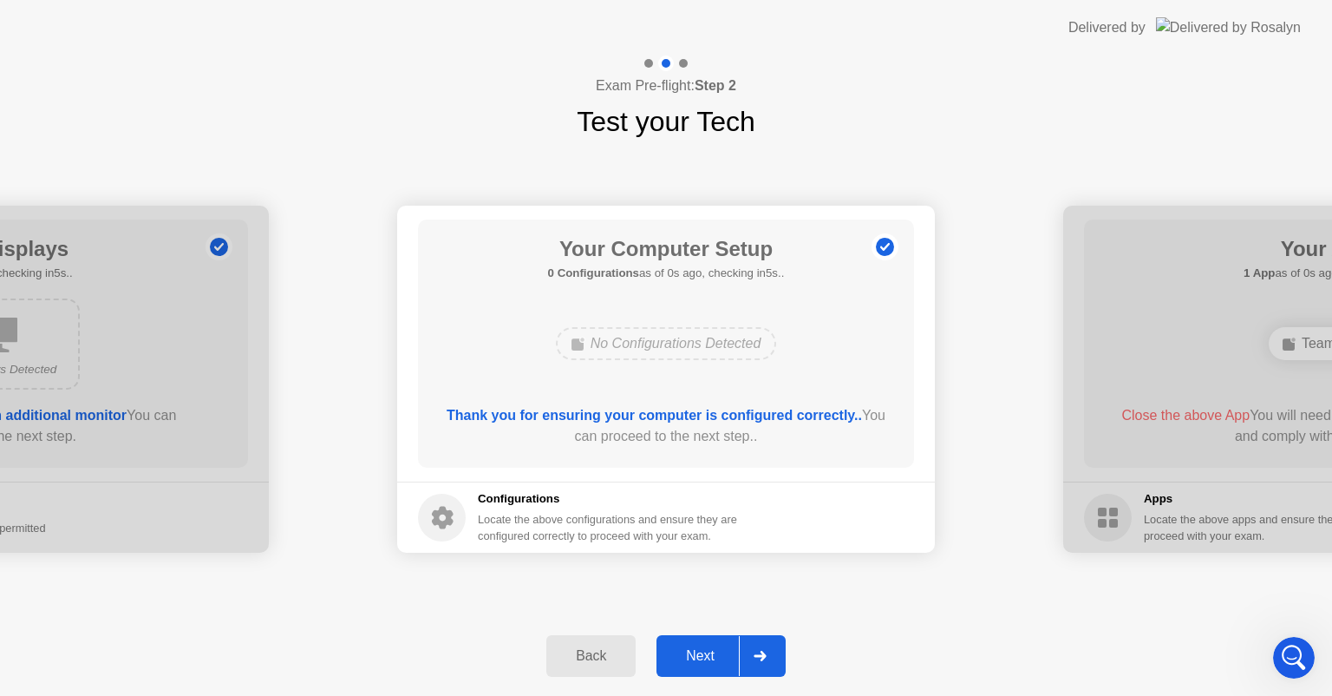
click at [760, 648] on div at bounding box center [760, 656] width 42 height 40
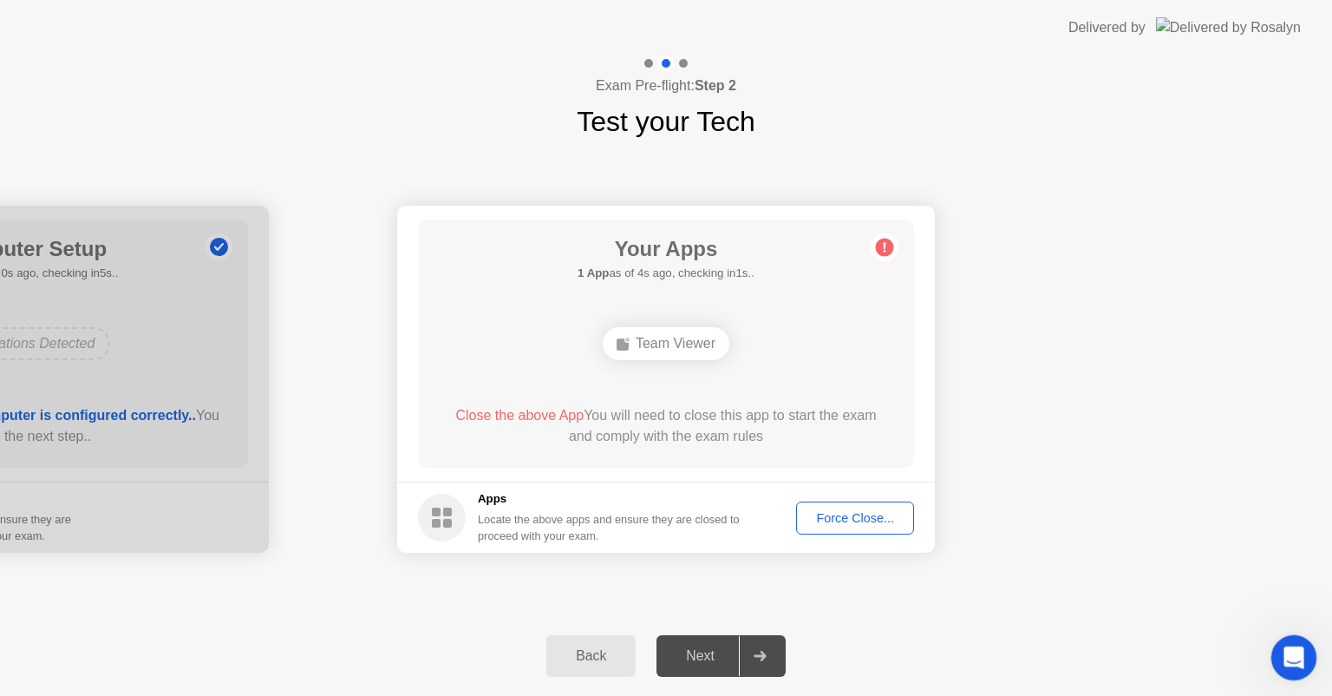
click at [1287, 638] on div "Open Intercom Messenger" at bounding box center [1291, 654] width 57 height 57
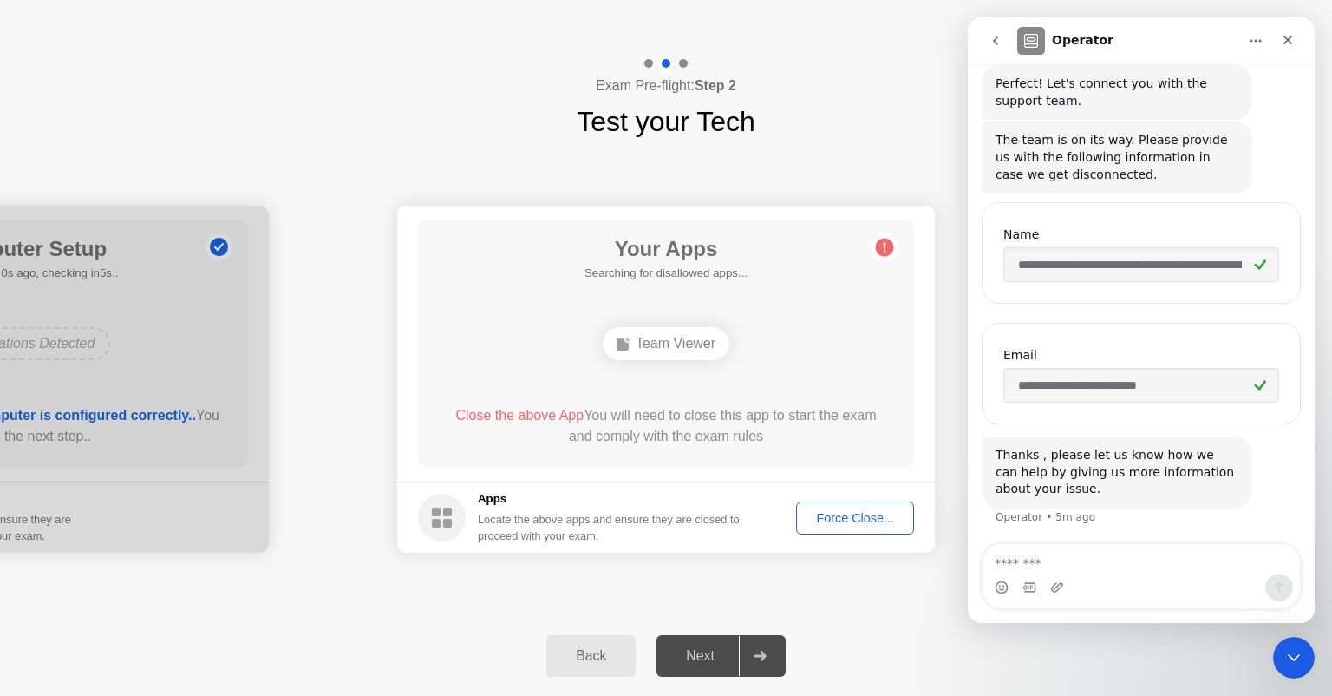
click at [874, 640] on div "Back Next" at bounding box center [666, 656] width 1332 height 80
click at [1287, 45] on icon "Close" at bounding box center [1288, 40] width 14 height 14
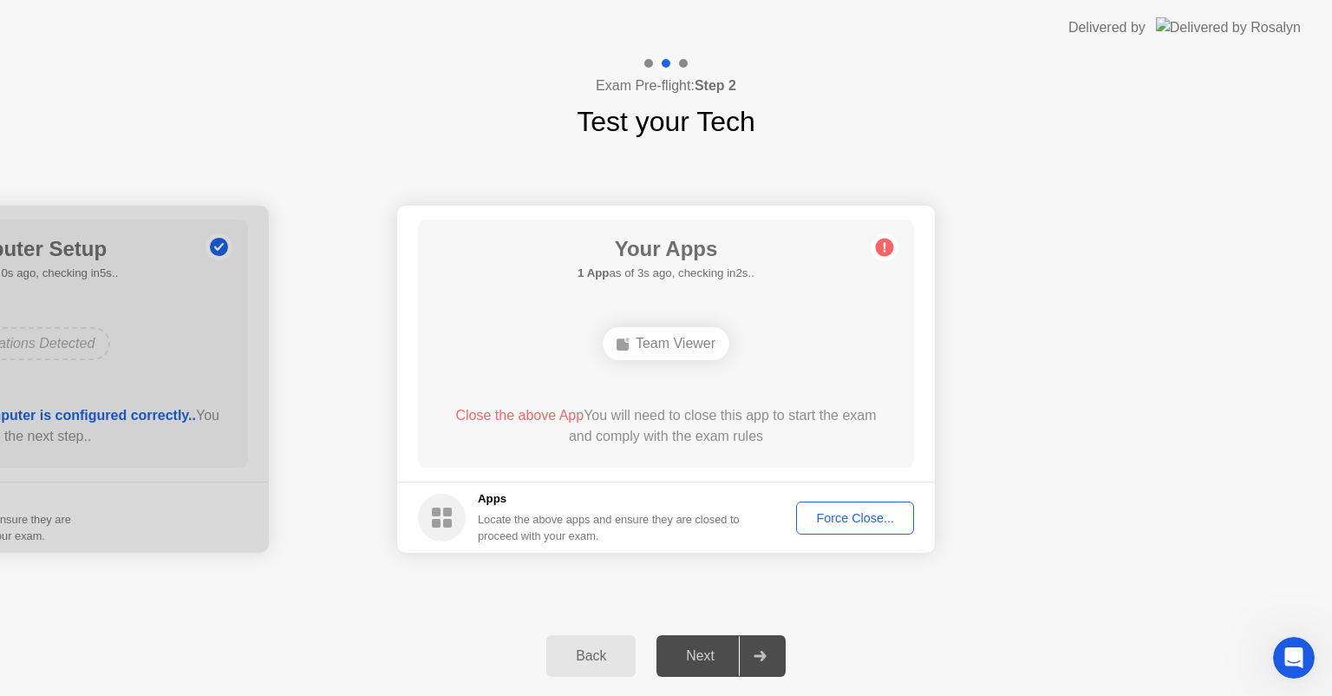
click at [677, 358] on div "Team Viewer" at bounding box center [666, 343] width 127 height 33
click at [524, 423] on div "Close the above App You will need to close this app to start the exam and compl…" at bounding box center [666, 426] width 447 height 42
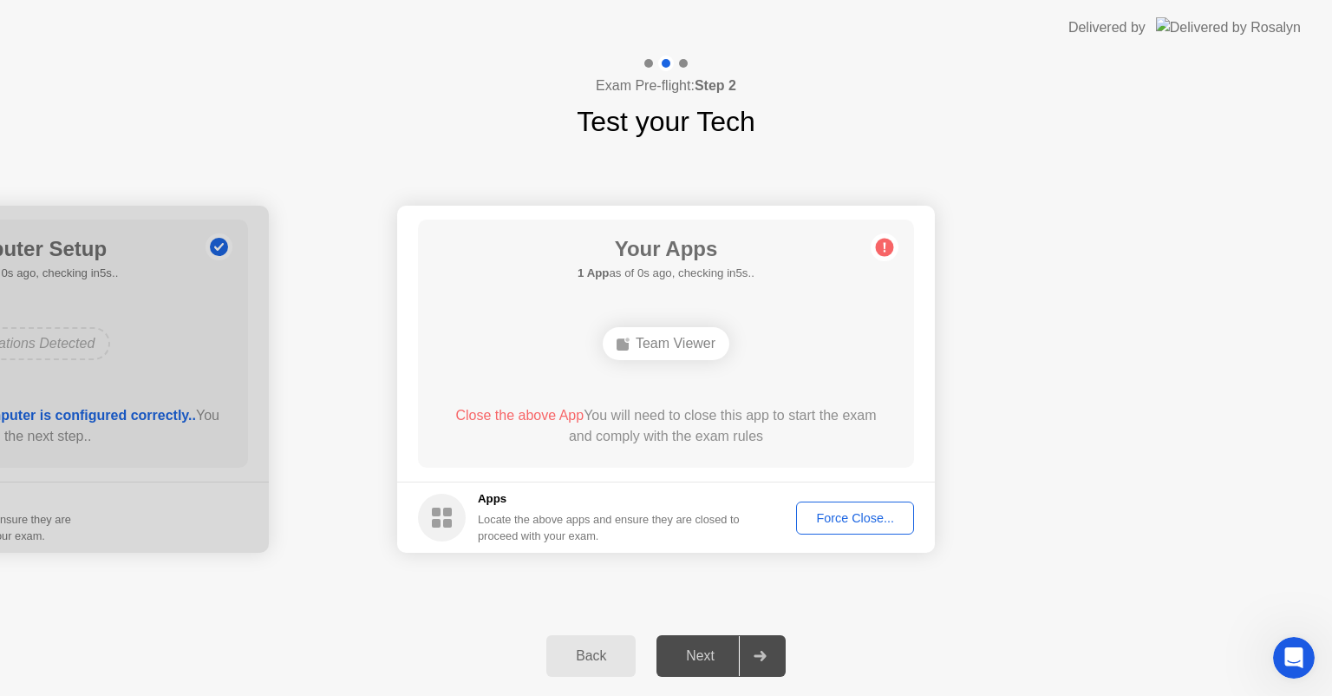
click at [690, 325] on div "Team Viewer" at bounding box center [666, 343] width 397 height 47
click at [573, 655] on div "Back" at bounding box center [591, 656] width 79 height 16
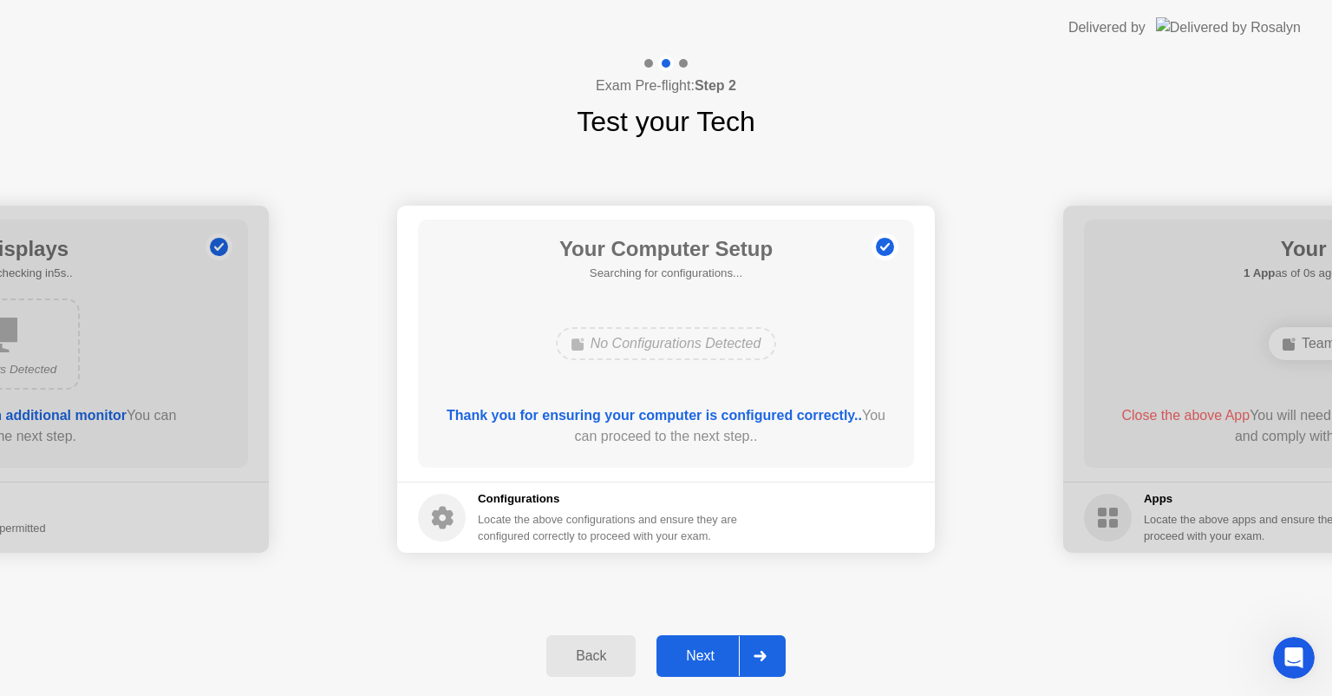
click at [573, 655] on div "Back" at bounding box center [591, 656] width 79 height 16
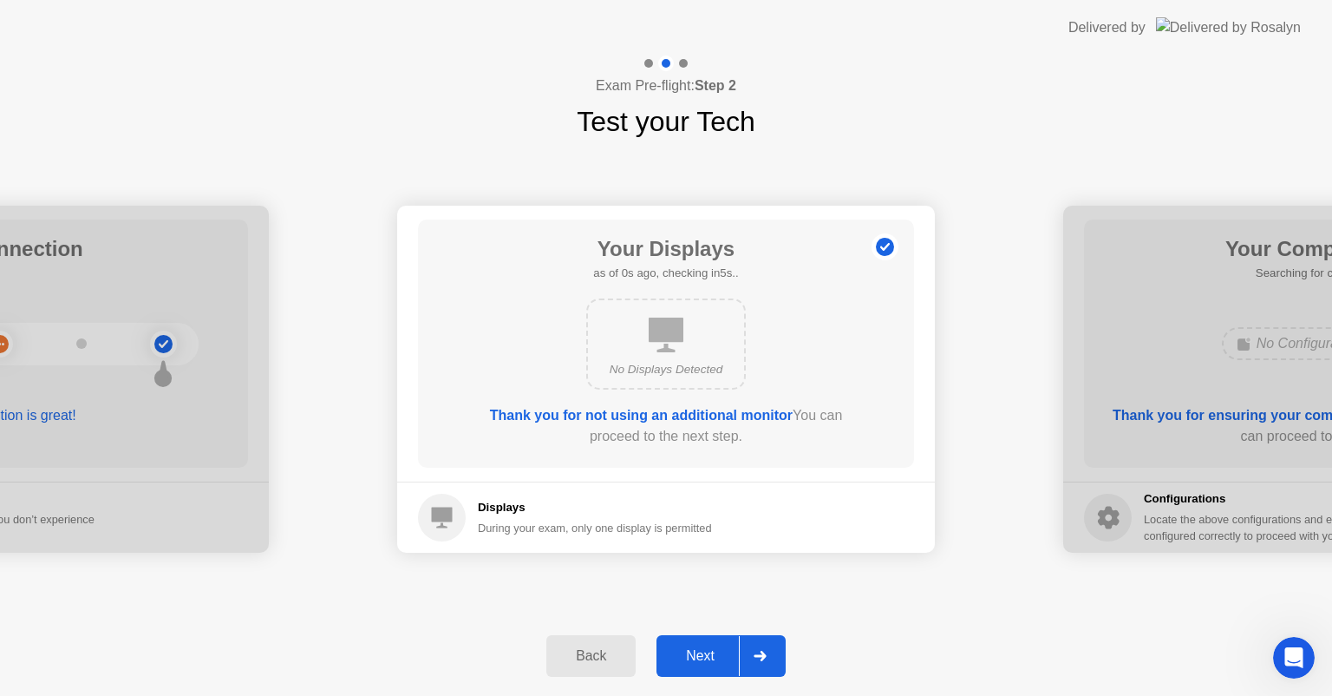
click at [573, 655] on div "Back" at bounding box center [591, 656] width 79 height 16
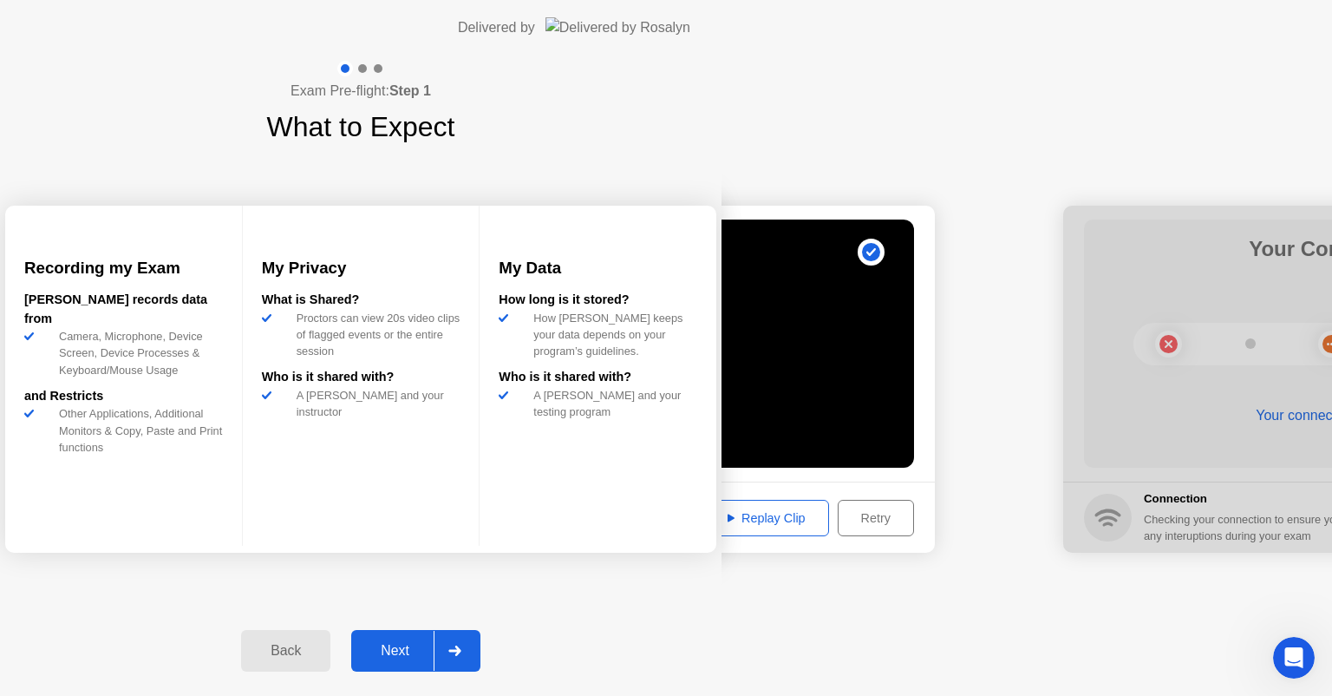
click at [325, 655] on div "Back" at bounding box center [285, 651] width 79 height 16
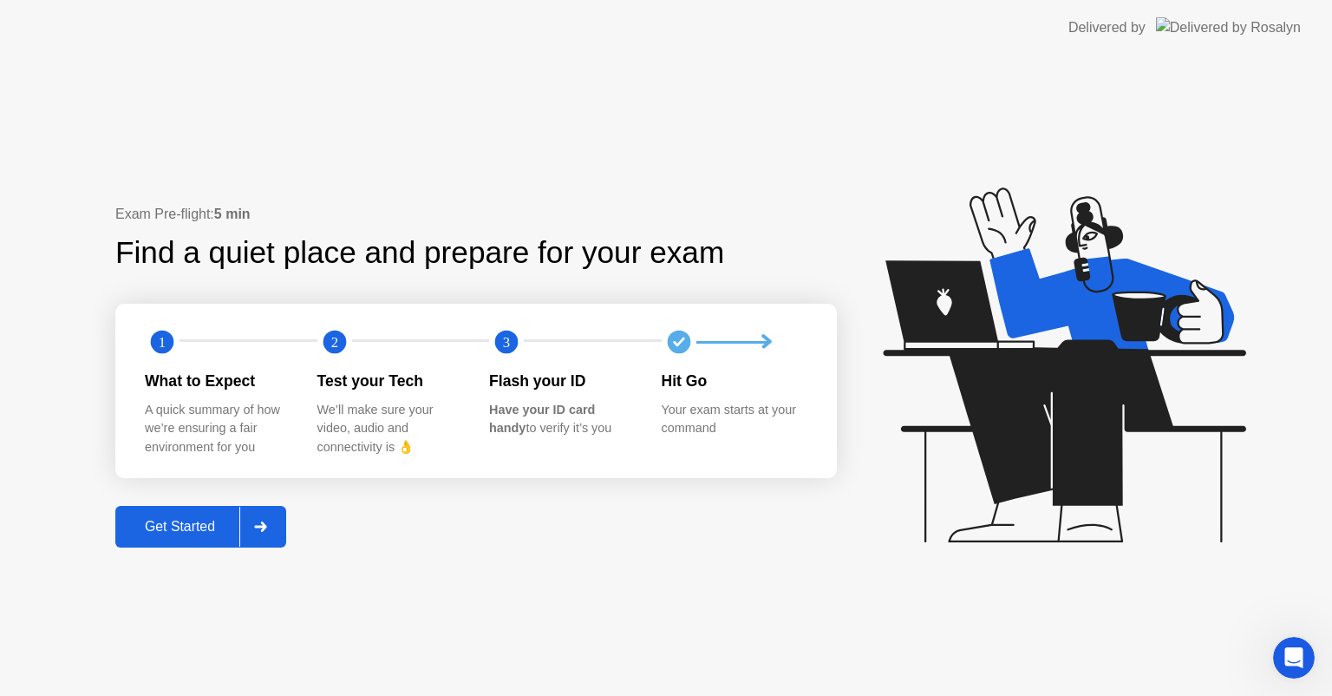
click at [272, 521] on div at bounding box center [260, 527] width 42 height 40
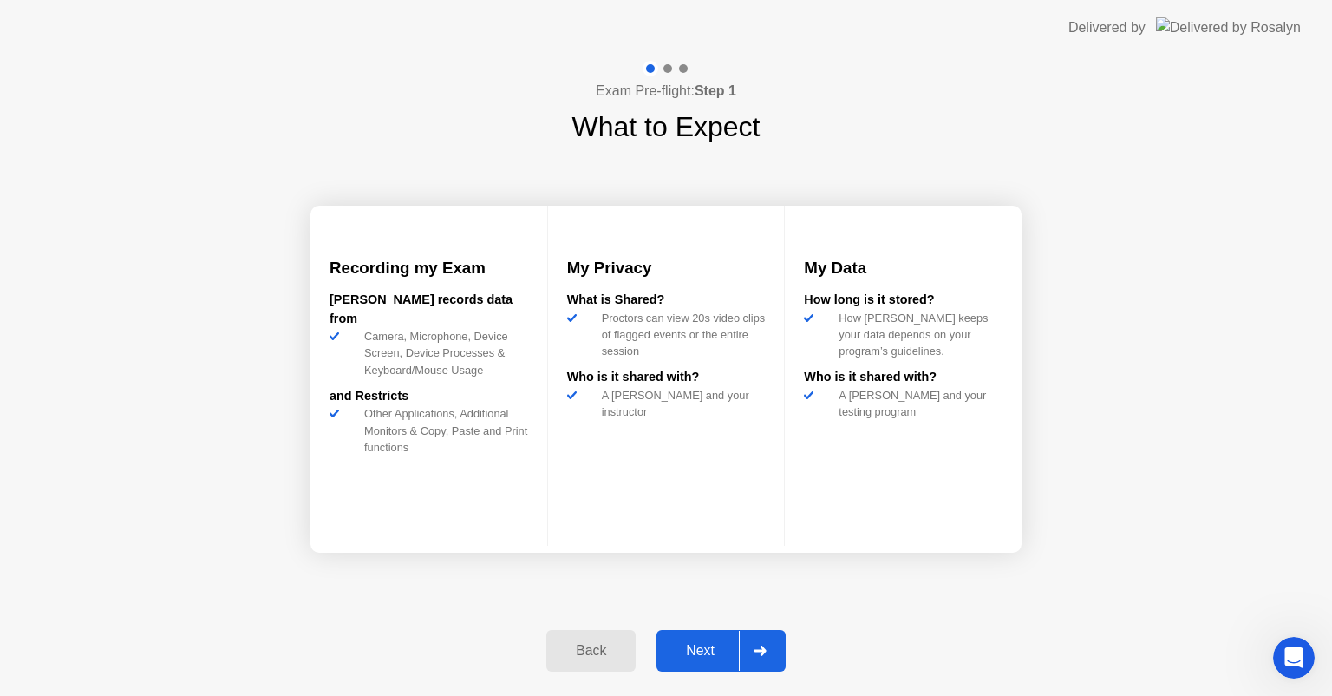
click at [779, 656] on div at bounding box center [760, 651] width 42 height 40
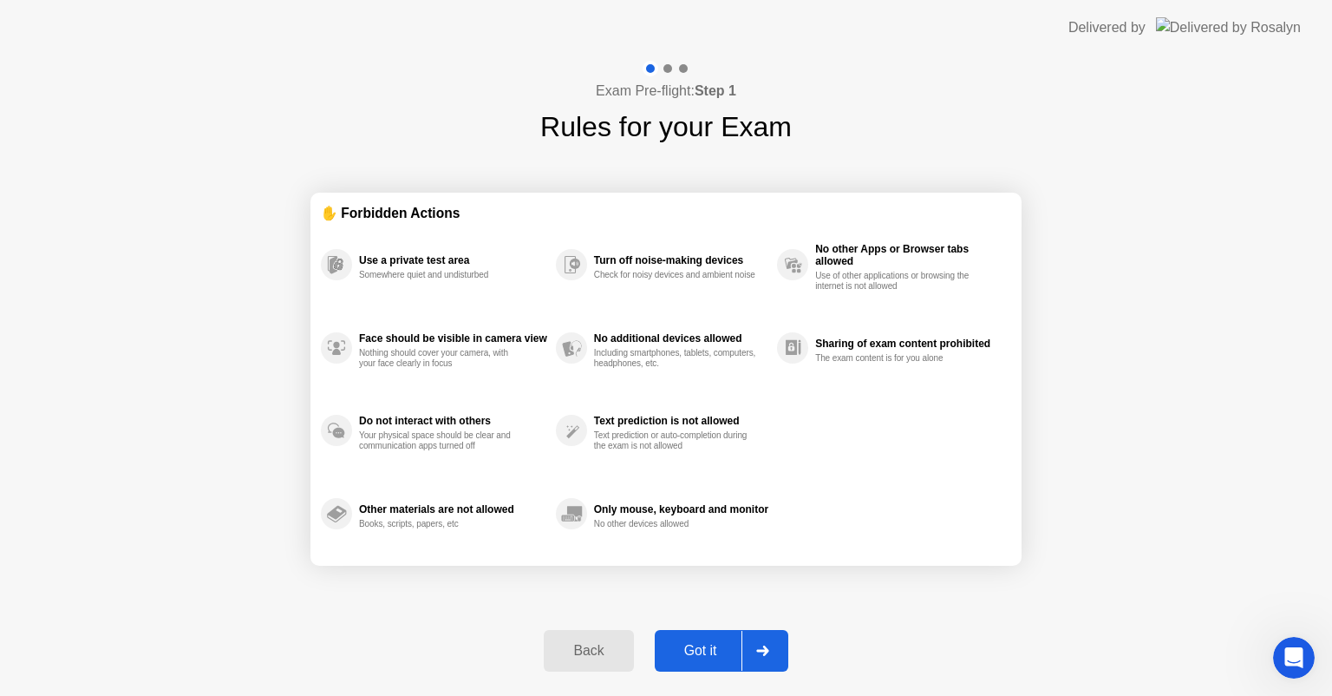
click at [779, 656] on div at bounding box center [763, 651] width 42 height 40
select select "**********"
select select "*******"
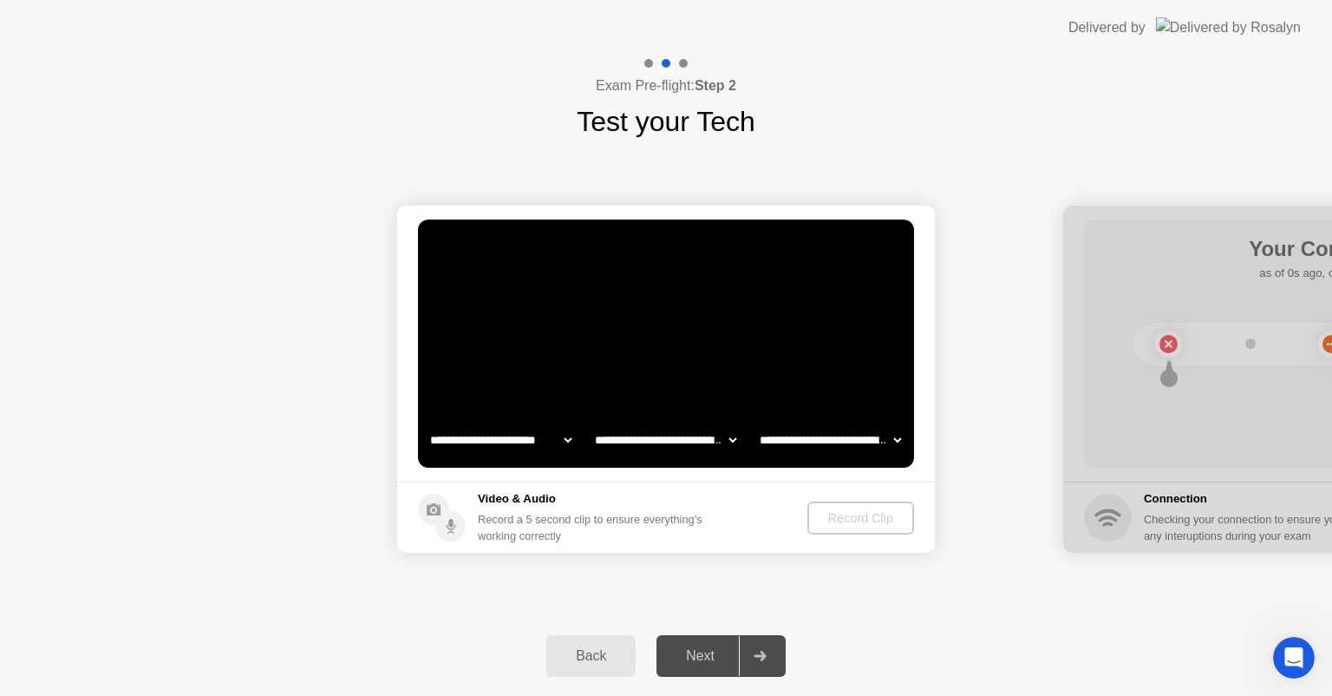
click at [779, 656] on div at bounding box center [760, 656] width 42 height 40
click at [845, 521] on div "Record Clip" at bounding box center [861, 518] width 93 height 14
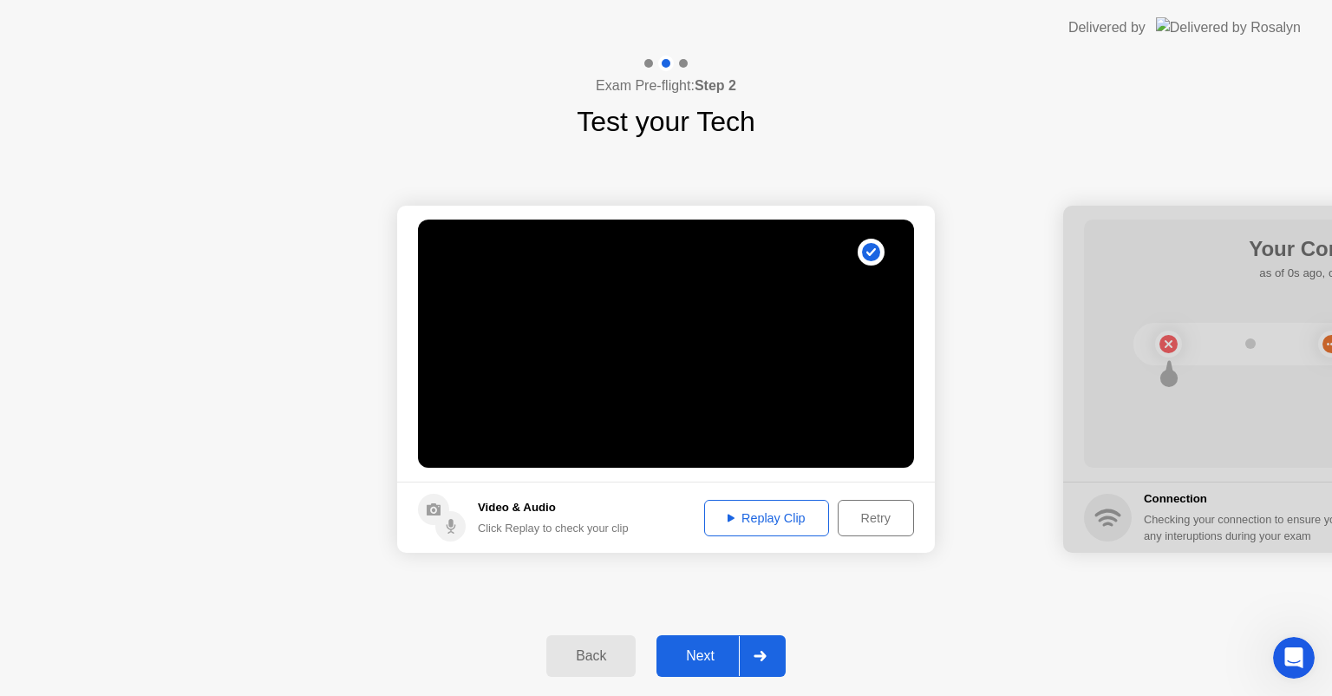
click at [750, 653] on div at bounding box center [760, 656] width 42 height 40
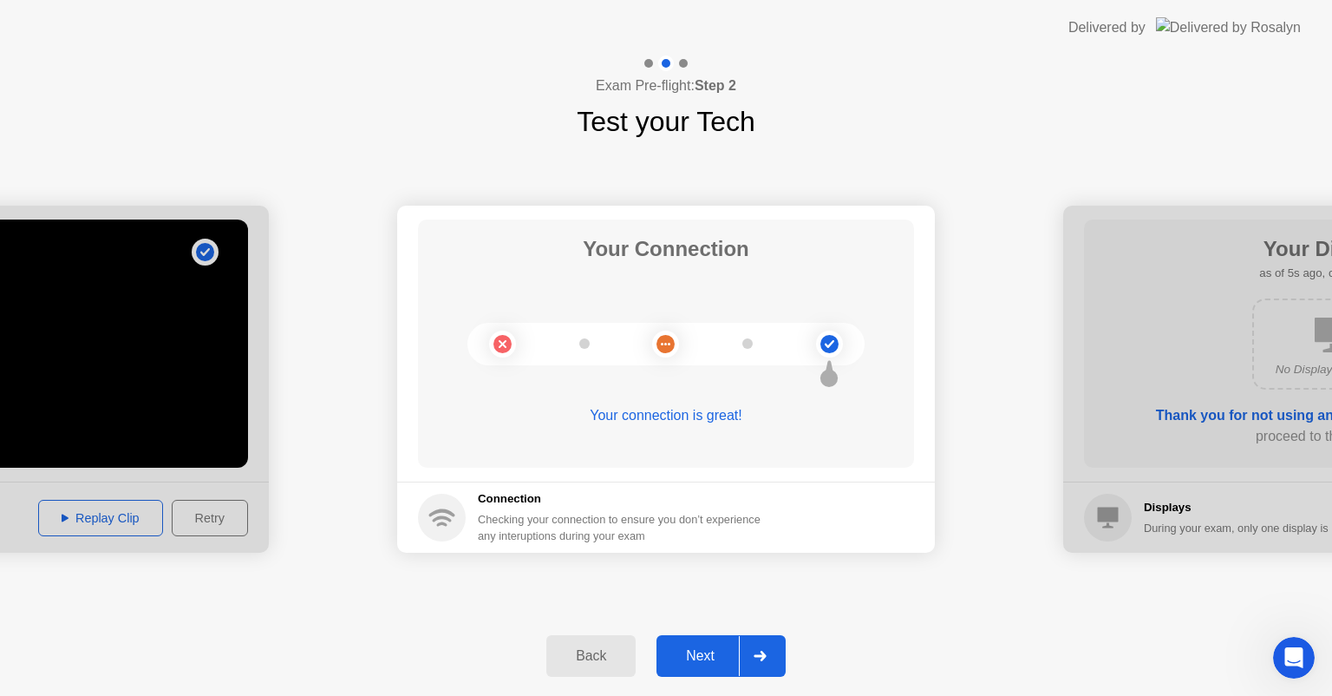
click at [780, 641] on div at bounding box center [760, 656] width 42 height 40
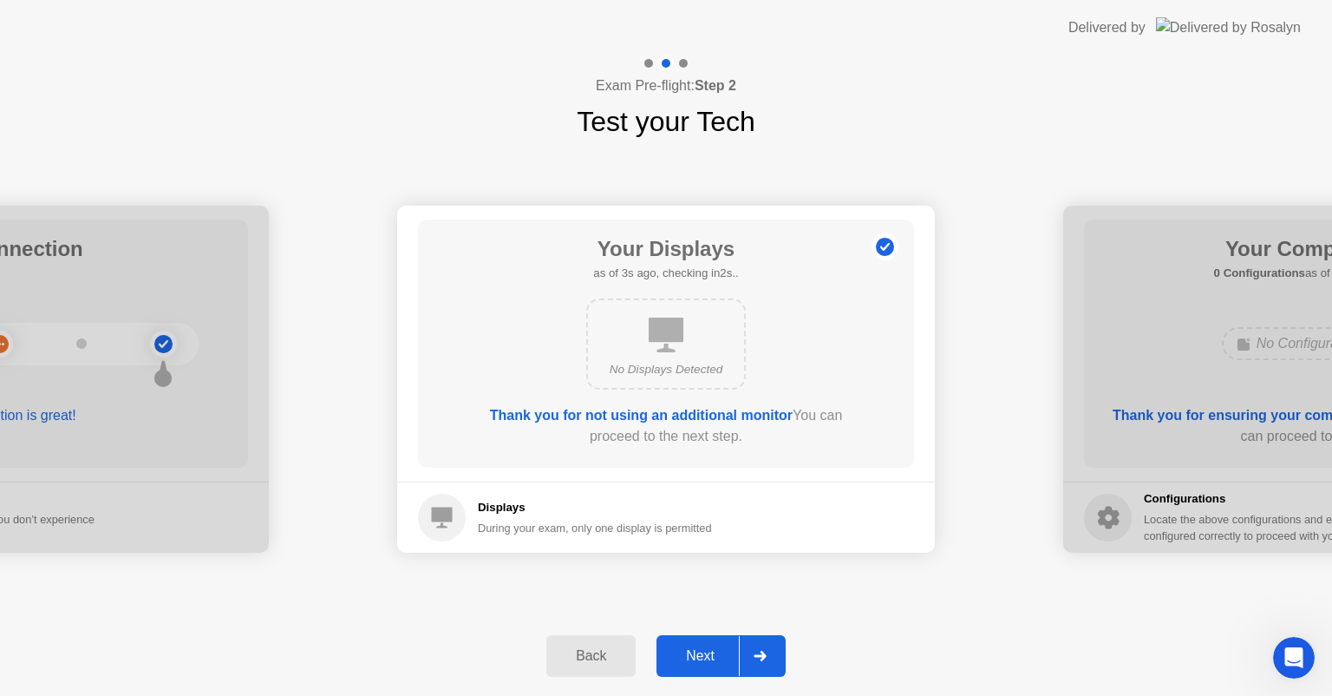
click at [780, 641] on div at bounding box center [760, 656] width 42 height 40
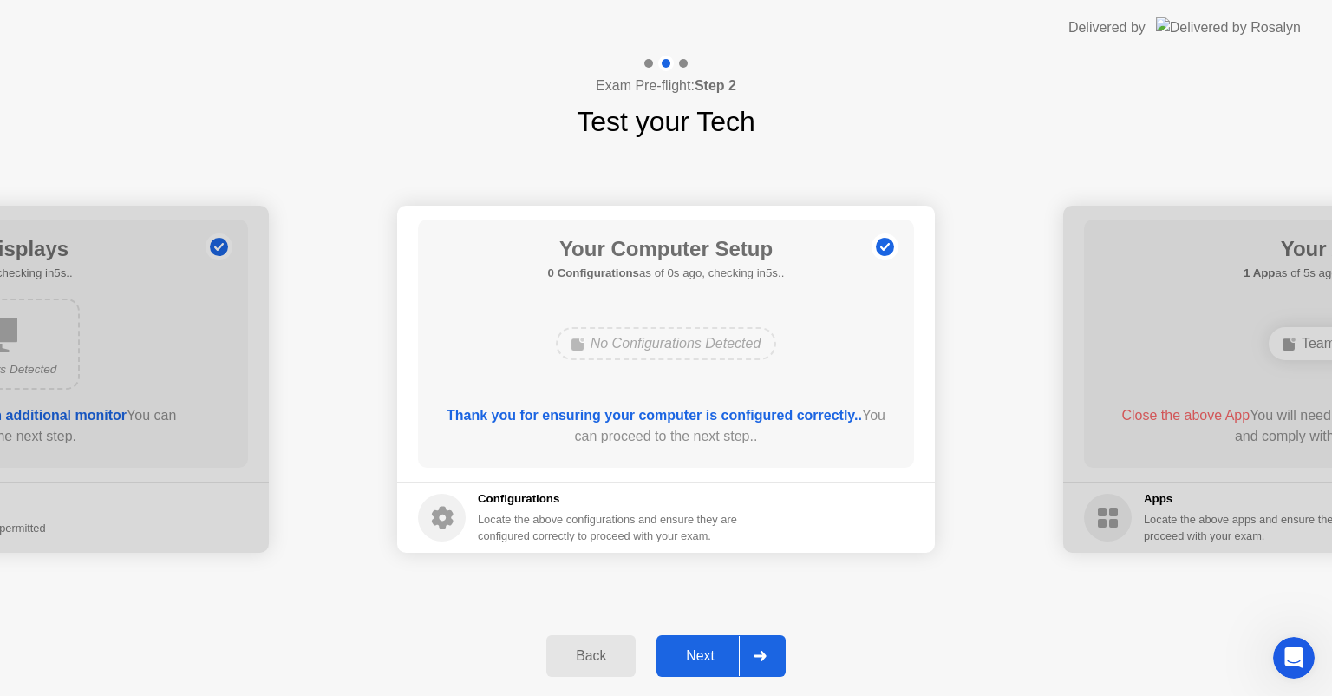
click at [772, 653] on div at bounding box center [760, 656] width 42 height 40
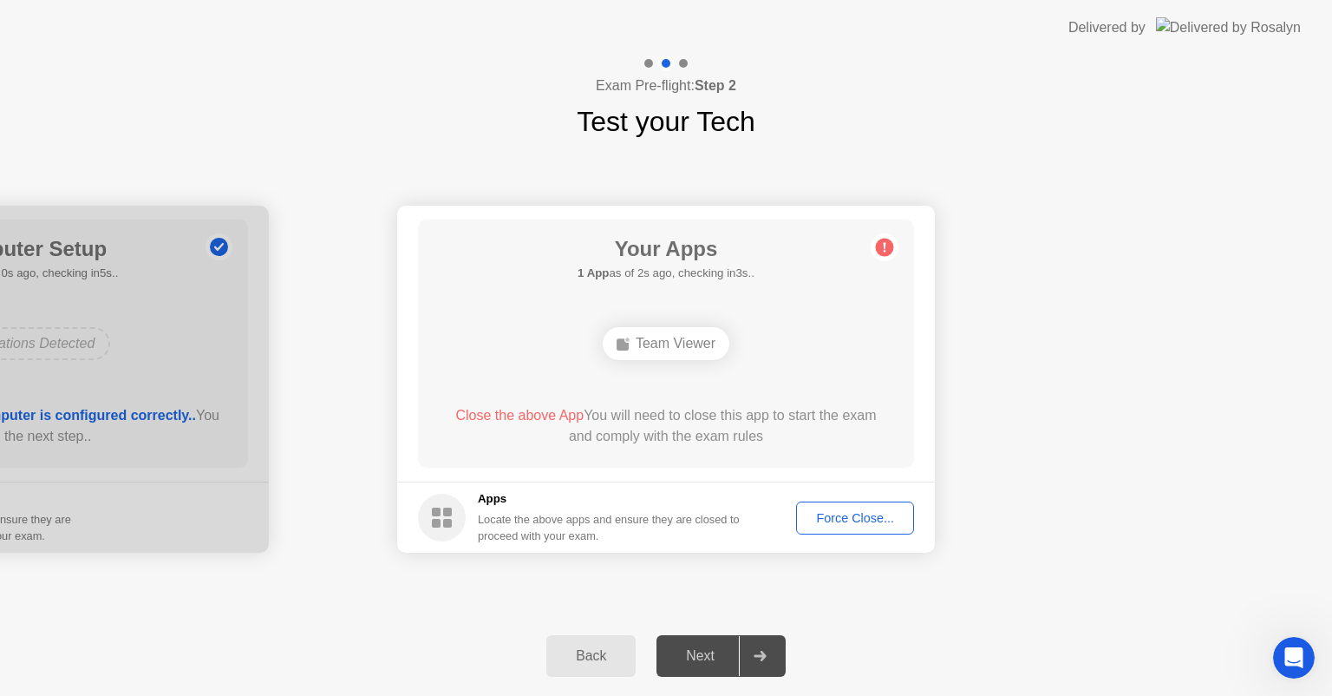
click at [887, 235] on icon at bounding box center [885, 247] width 28 height 28
click at [672, 340] on div "Team Viewer" at bounding box center [666, 343] width 127 height 33
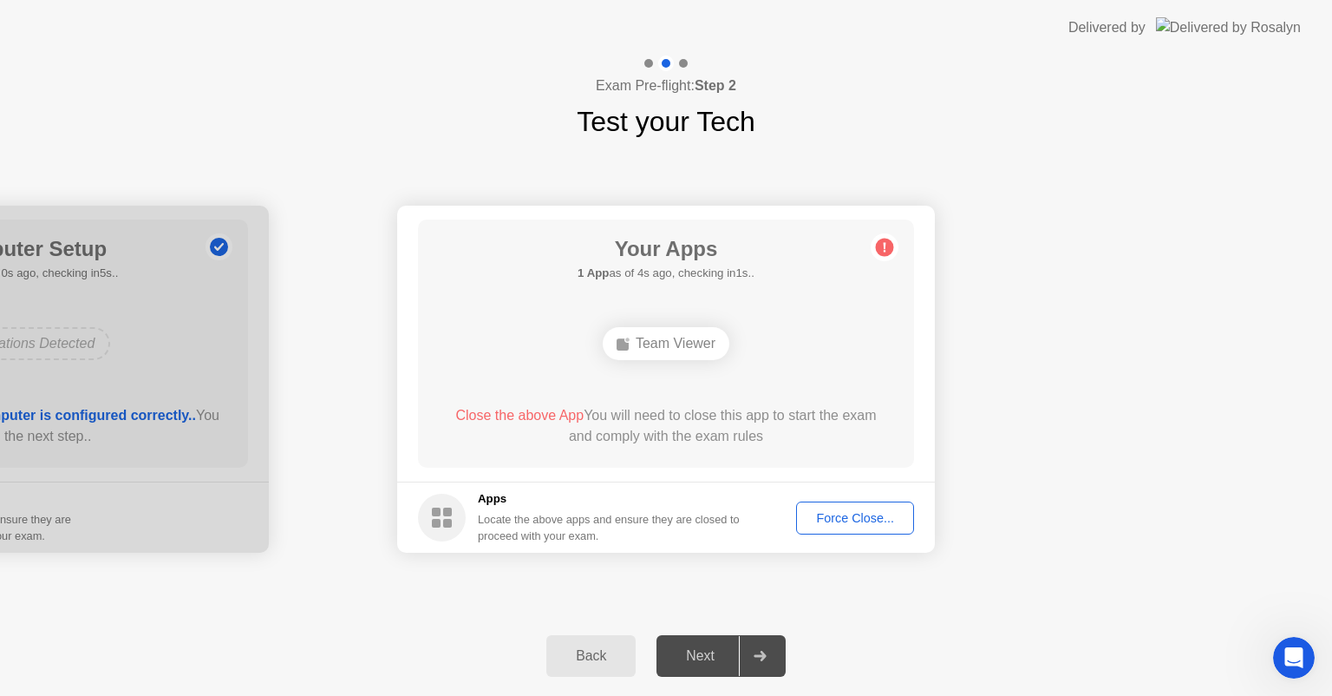
click at [672, 340] on div "Team Viewer" at bounding box center [666, 343] width 127 height 33
click at [851, 514] on div "Force Close..." at bounding box center [855, 518] width 106 height 14
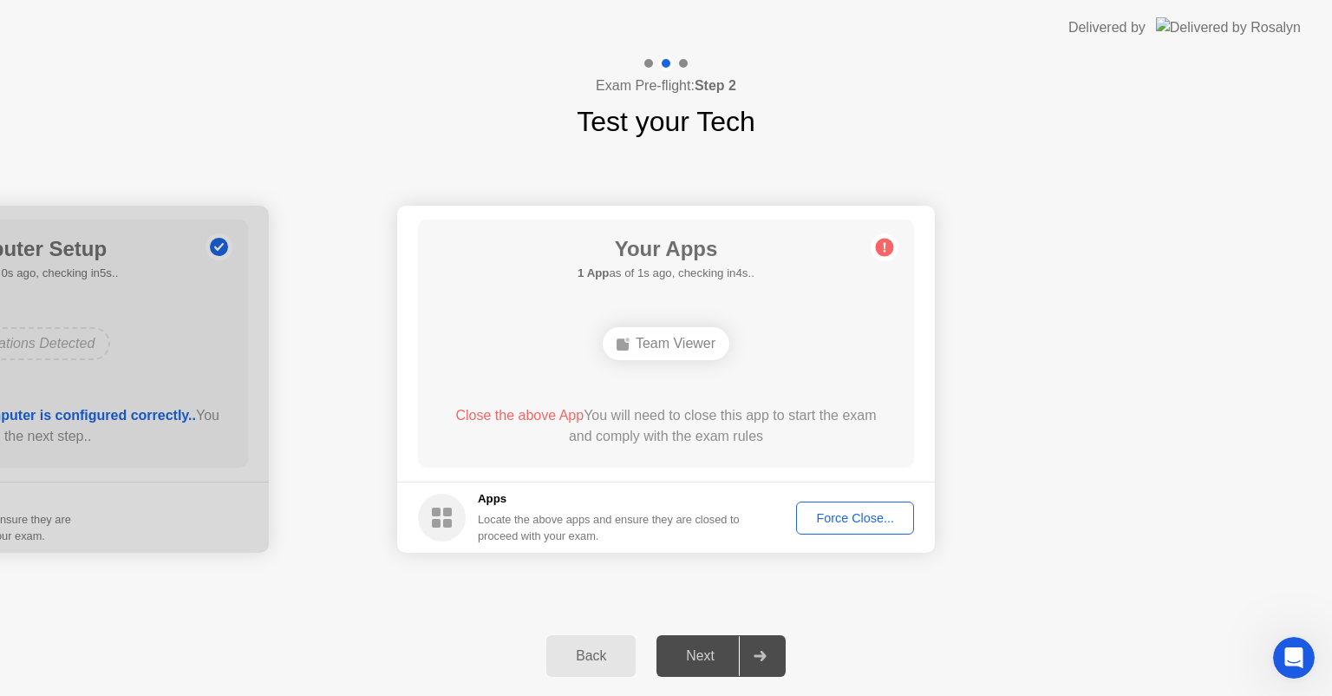
click at [826, 511] on div "Force Close..." at bounding box center [855, 518] width 106 height 14
